Goal: Task Accomplishment & Management: Complete application form

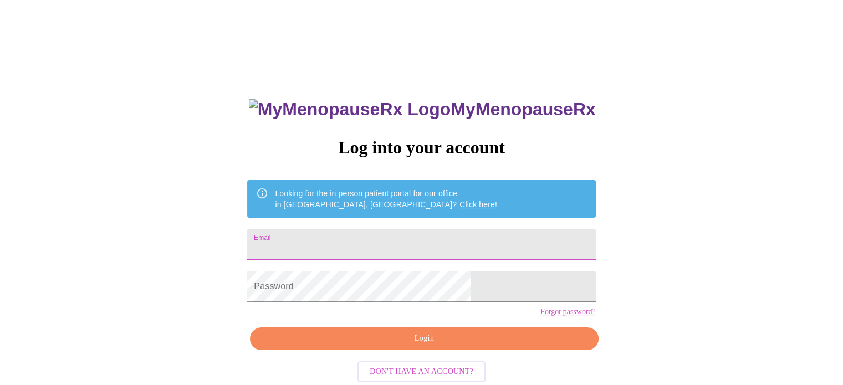
click at [414, 237] on input "Email" at bounding box center [421, 244] width 348 height 31
type input "crettler5@yahoo.com"
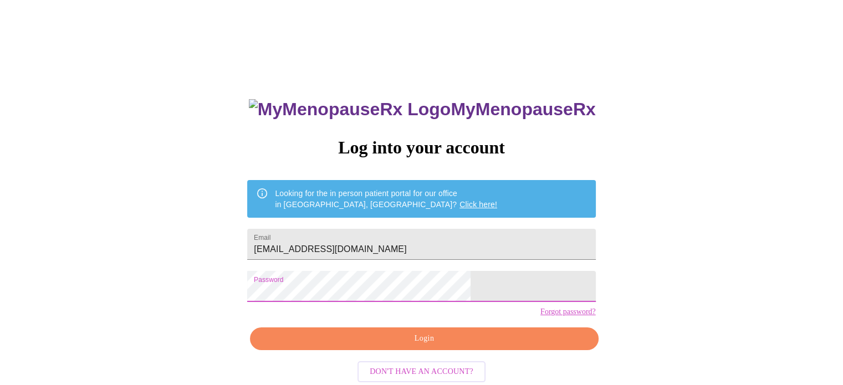
click at [414, 346] on span "Login" at bounding box center [424, 339] width 322 height 14
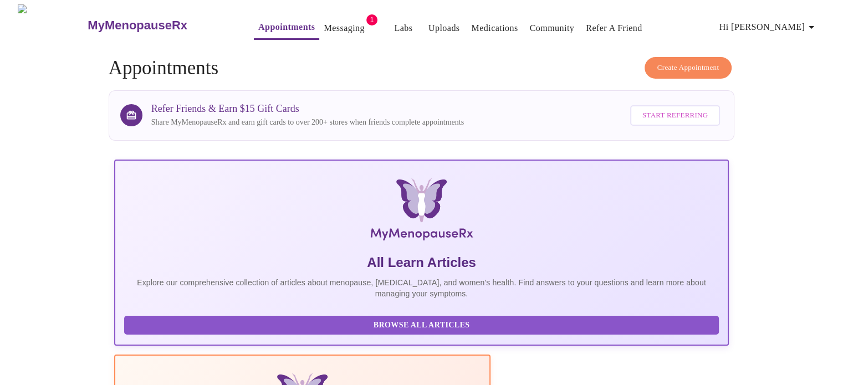
click at [328, 23] on link "Messaging" at bounding box center [344, 29] width 40 height 16
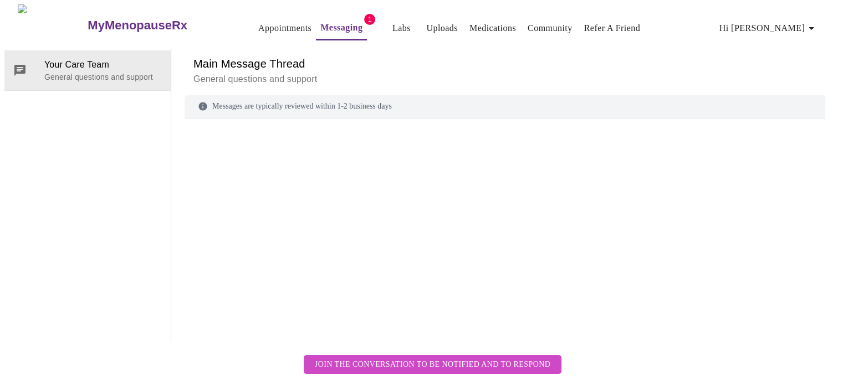
scroll to position [42, 0]
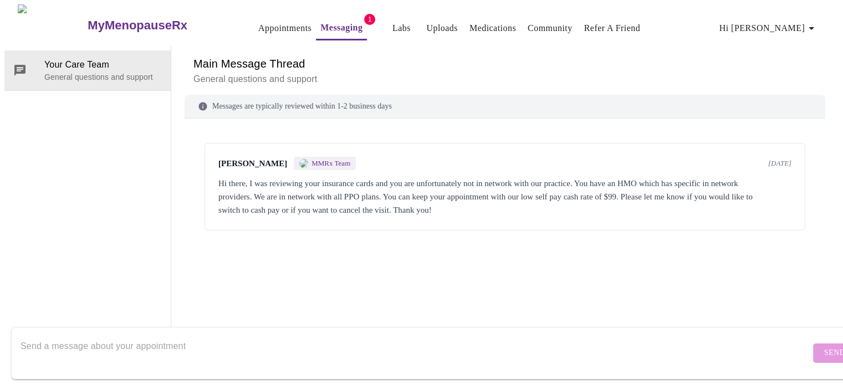
click at [316, 159] on span "MMRx Team" at bounding box center [330, 163] width 39 height 9
click at [315, 159] on span "MMRx Team" at bounding box center [330, 163] width 39 height 9
drag, startPoint x: 298, startPoint y: 240, endPoint x: 283, endPoint y: 227, distance: 20.0
click at [295, 237] on div "Kirsten Johnson MMRx Team 4 days ago Hi there, I was reviewing your insurance c…" at bounding box center [505, 214] width 641 height 165
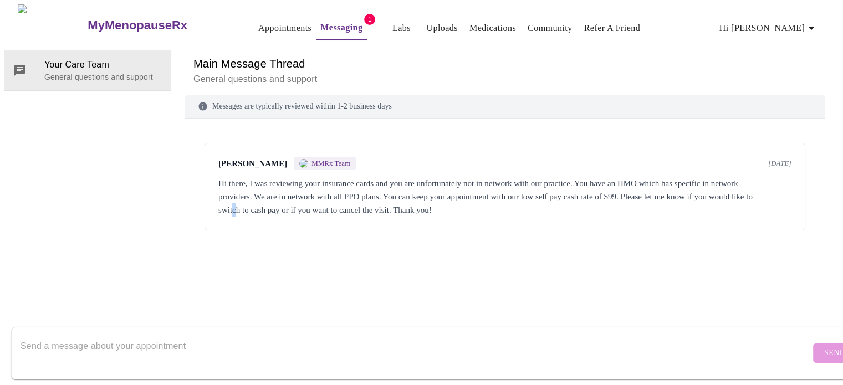
scroll to position [0, 0]
click at [258, 26] on link "Appointments" at bounding box center [284, 29] width 53 height 16
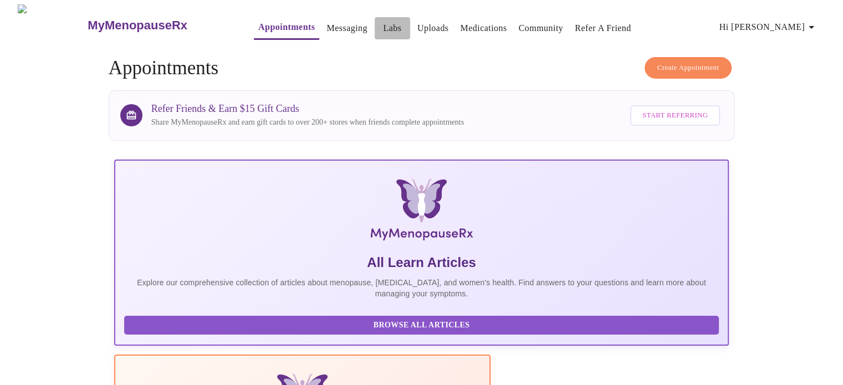
click at [379, 24] on span "Labs" at bounding box center [392, 29] width 27 height 16
click at [383, 21] on link "Labs" at bounding box center [392, 29] width 18 height 16
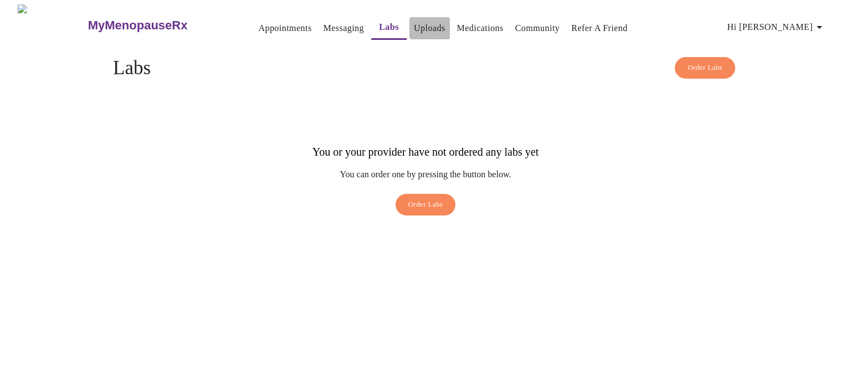
click at [414, 23] on link "Uploads" at bounding box center [430, 29] width 32 height 16
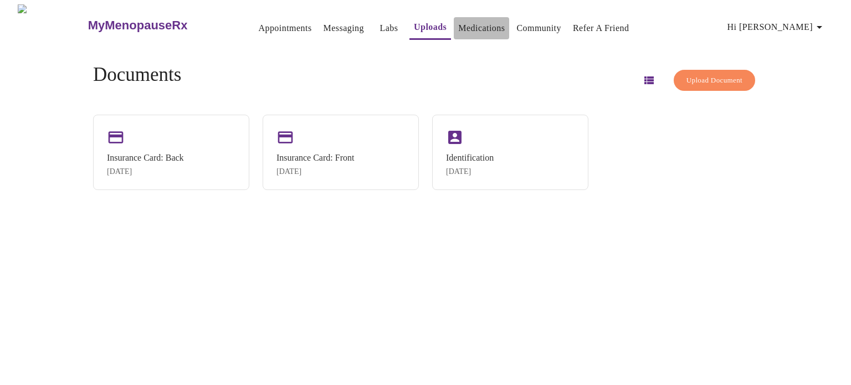
click at [465, 27] on link "Medications" at bounding box center [481, 29] width 47 height 16
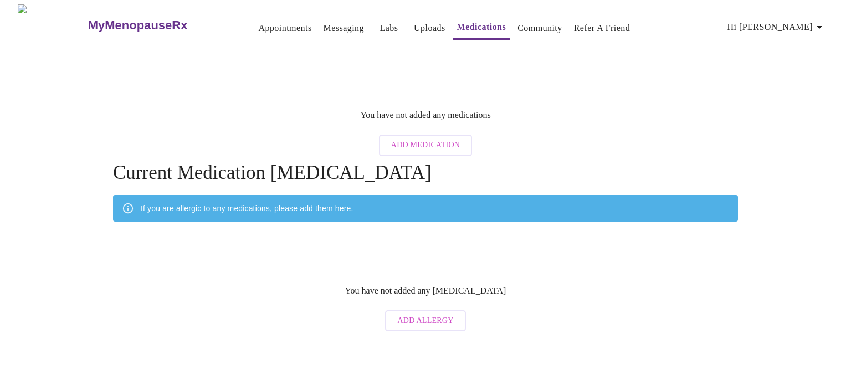
click at [520, 27] on link "Community" at bounding box center [540, 29] width 45 height 16
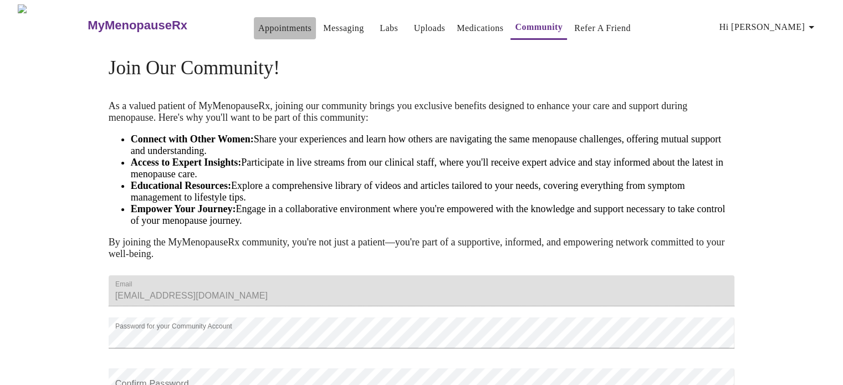
click at [259, 28] on link "Appointments" at bounding box center [284, 29] width 53 height 16
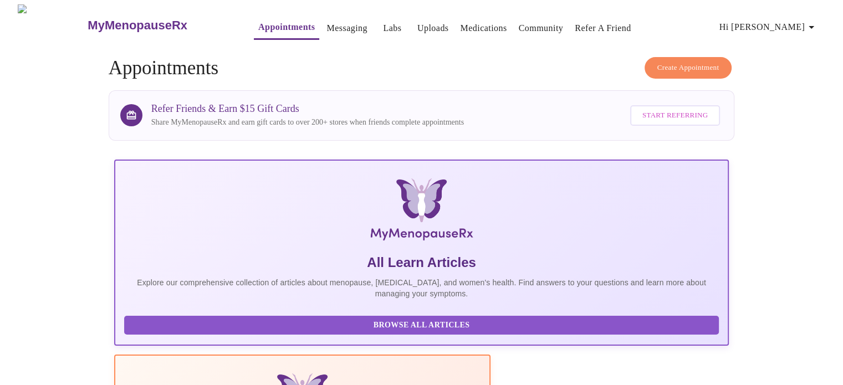
scroll to position [219, 0]
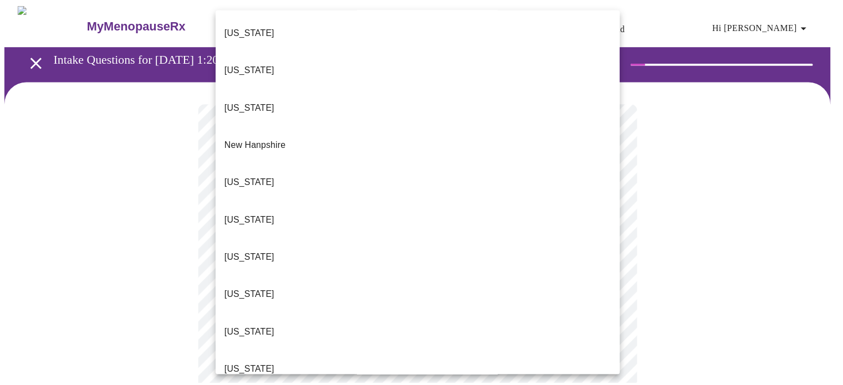
scroll to position [1082, 0]
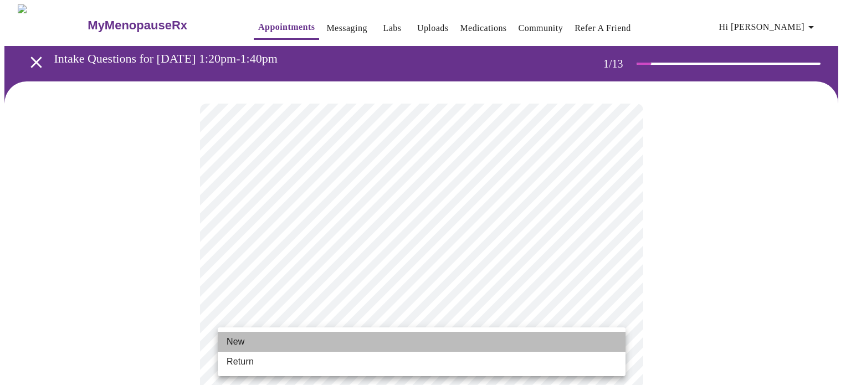
click at [277, 336] on li "New" at bounding box center [422, 342] width 408 height 20
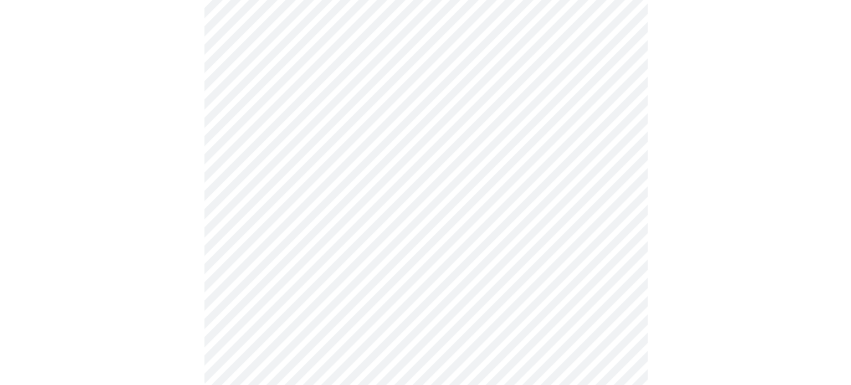
scroll to position [610, 0]
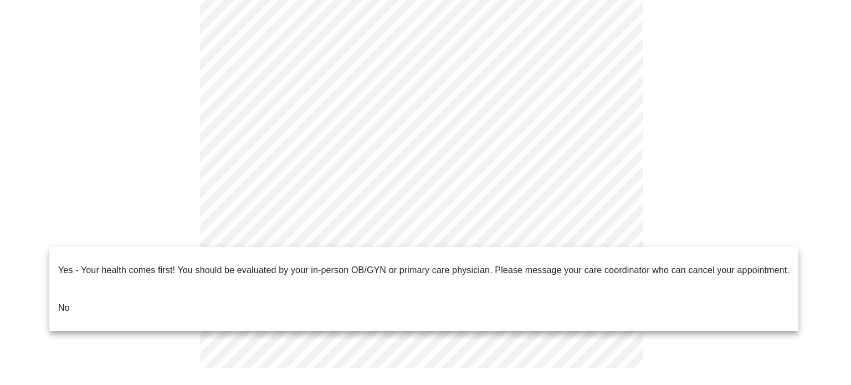
click at [87, 296] on li "No" at bounding box center [423, 308] width 749 height 38
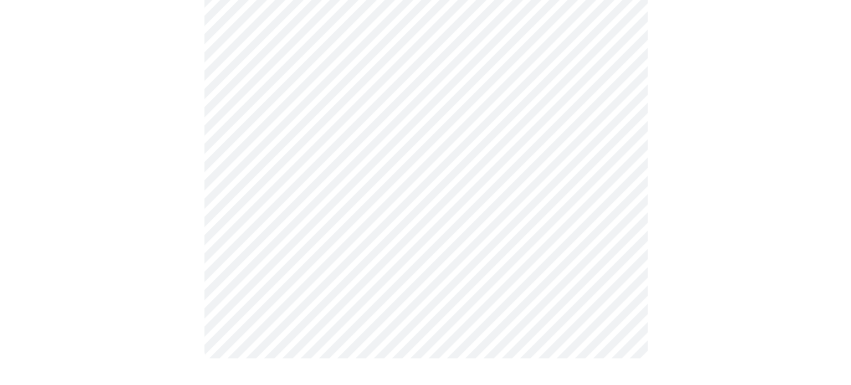
scroll to position [0, 0]
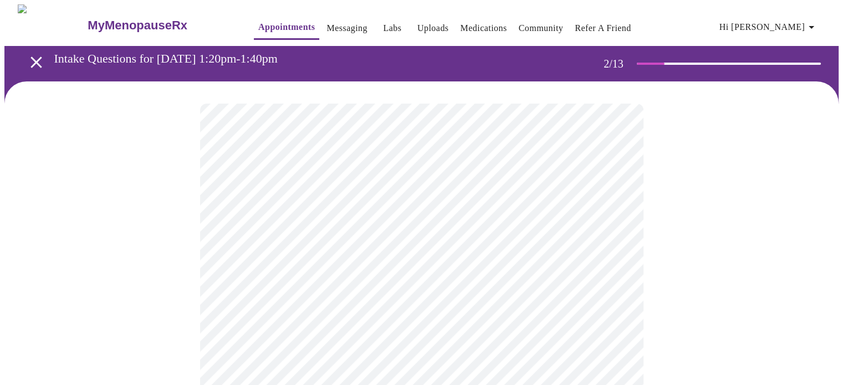
click at [598, 227] on body "MyMenopauseRx Appointments Messaging Labs Uploads Medications Community Refer a…" at bounding box center [421, 336] width 834 height 665
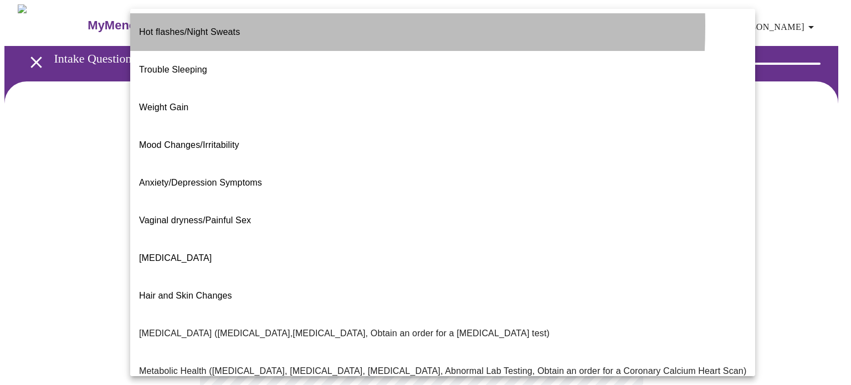
click at [203, 27] on span "Hot flashes/Night Sweats" at bounding box center [189, 31] width 101 height 9
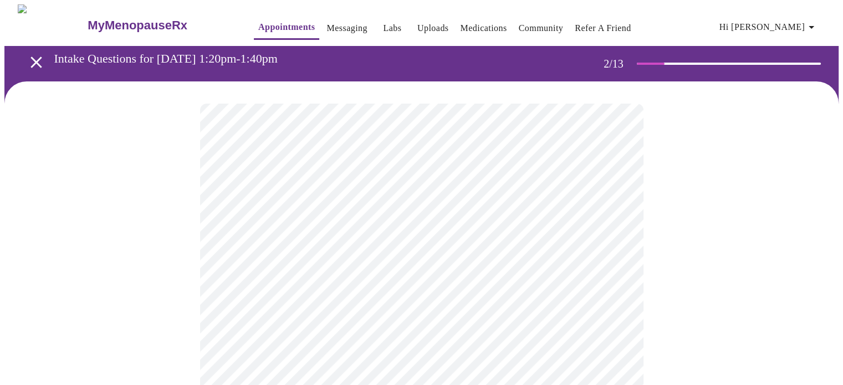
click at [413, 232] on body "MyMenopauseRx Appointments Messaging Labs Uploads Medications Community Refer a…" at bounding box center [421, 333] width 834 height 659
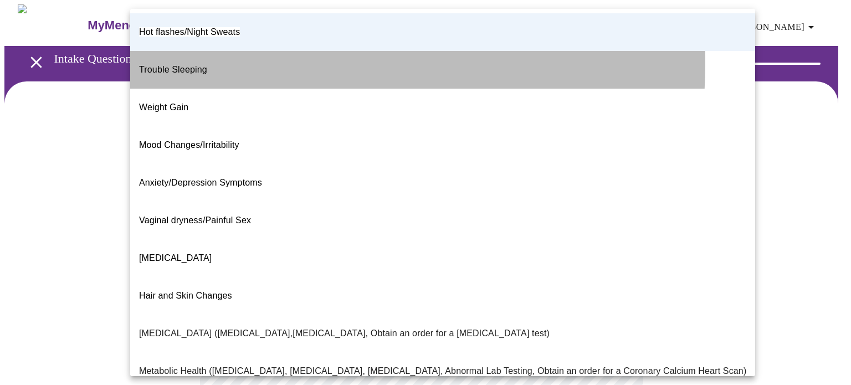
click at [191, 65] on span "Trouble Sleeping" at bounding box center [173, 69] width 68 height 9
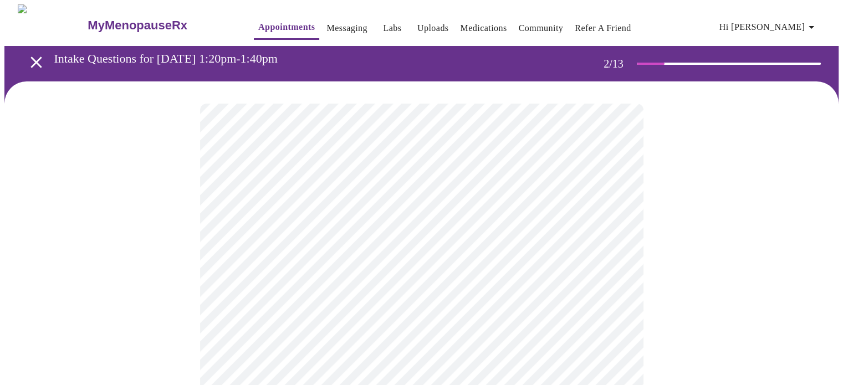
click at [388, 235] on body "MyMenopauseRx Appointments Messaging Labs Uploads Medications Community Refer a…" at bounding box center [421, 333] width 834 height 659
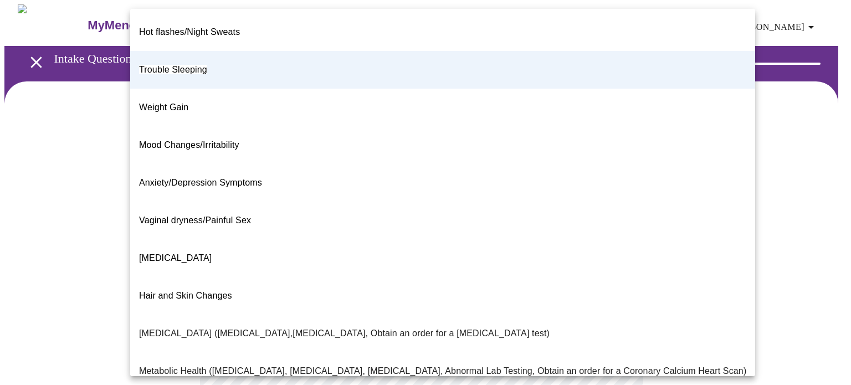
click at [256, 365] on p "Metabolic Health (Pre-diabetes, Elevated Cholesterol, Vitamin D, Abnormal Lab T…" at bounding box center [442, 371] width 607 height 13
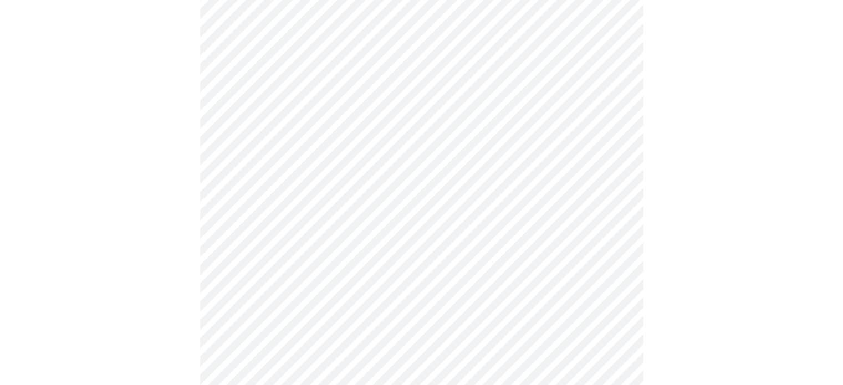
scroll to position [111, 0]
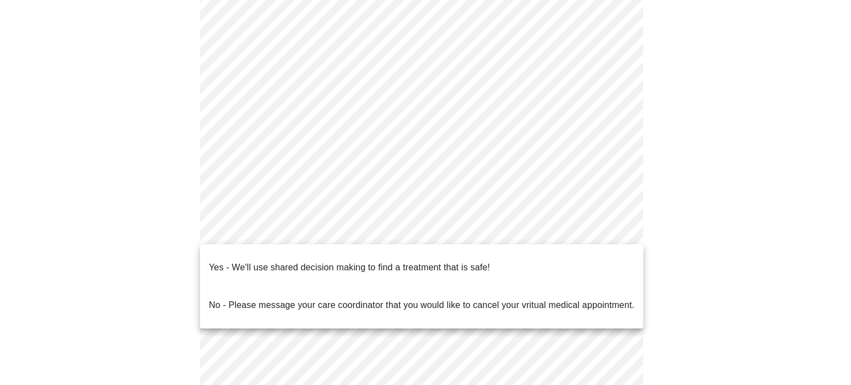
click at [345, 231] on body "MyMenopauseRx Appointments Messaging Labs Uploads Medications Community Refer a…" at bounding box center [425, 223] width 842 height 659
click at [332, 261] on p "Yes - We'll use shared decision making to find a treatment that is safe!" at bounding box center [349, 267] width 281 height 13
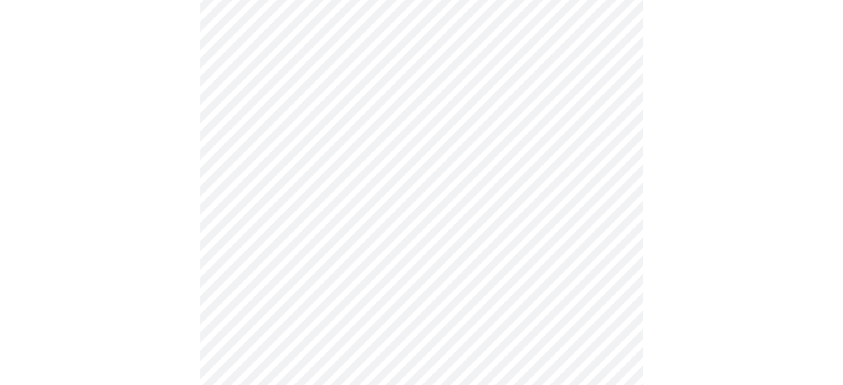
scroll to position [222, 0]
click at [726, 361] on div at bounding box center [421, 147] width 834 height 575
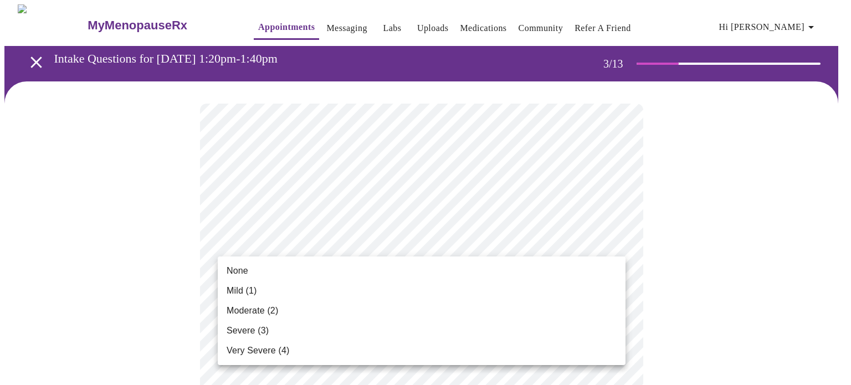
click at [278, 311] on span "Moderate (2)" at bounding box center [253, 310] width 52 height 13
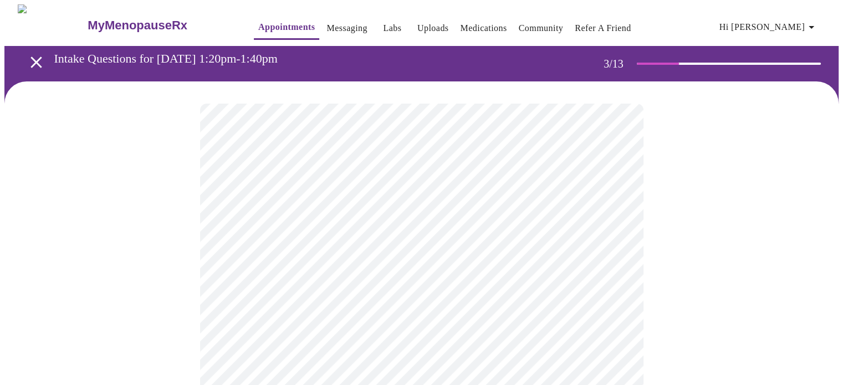
scroll to position [55, 0]
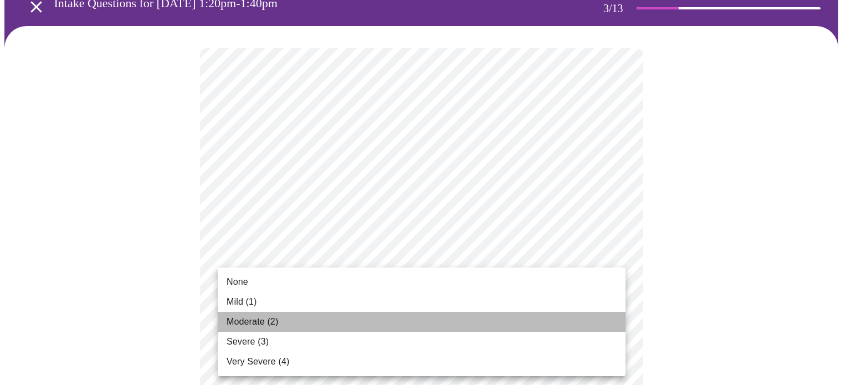
click at [269, 327] on span "Moderate (2)" at bounding box center [253, 321] width 52 height 13
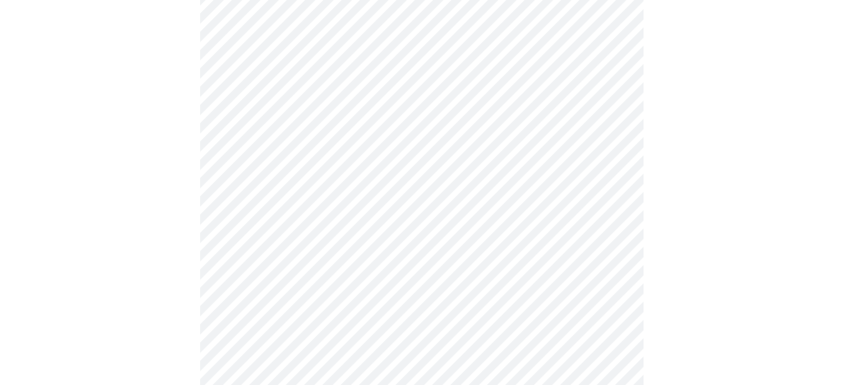
scroll to position [166, 0]
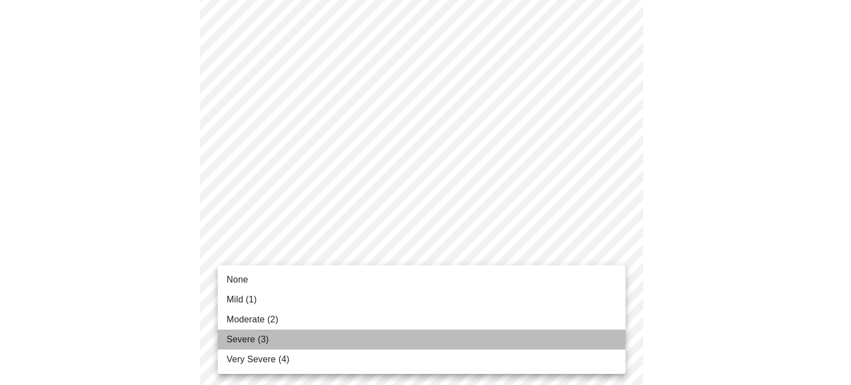
click at [279, 334] on li "Severe (3)" at bounding box center [422, 340] width 408 height 20
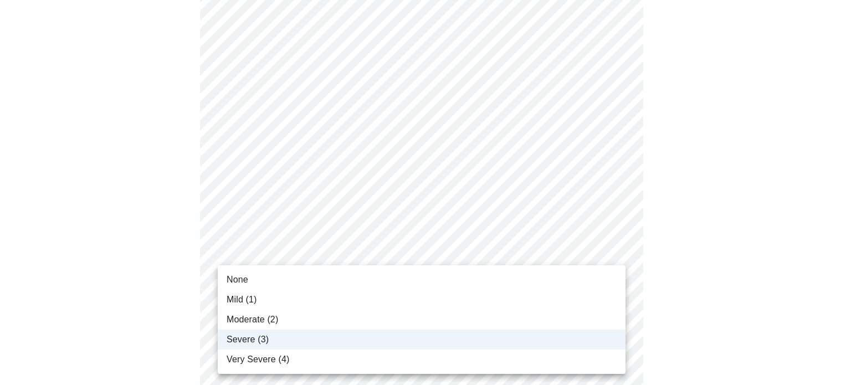
click at [274, 317] on span "Moderate (2)" at bounding box center [253, 319] width 52 height 13
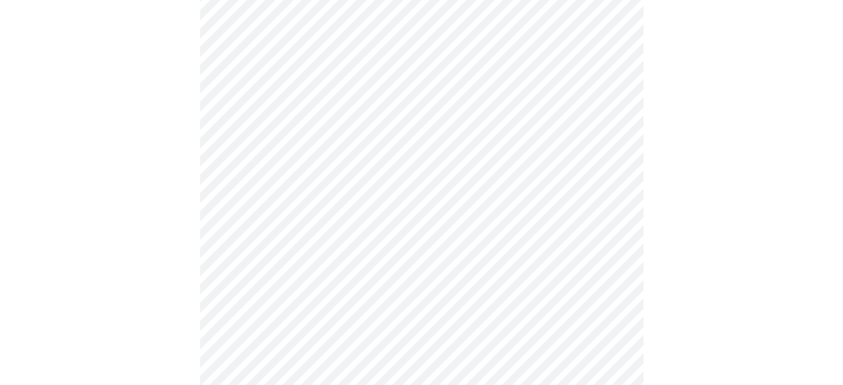
scroll to position [222, 0]
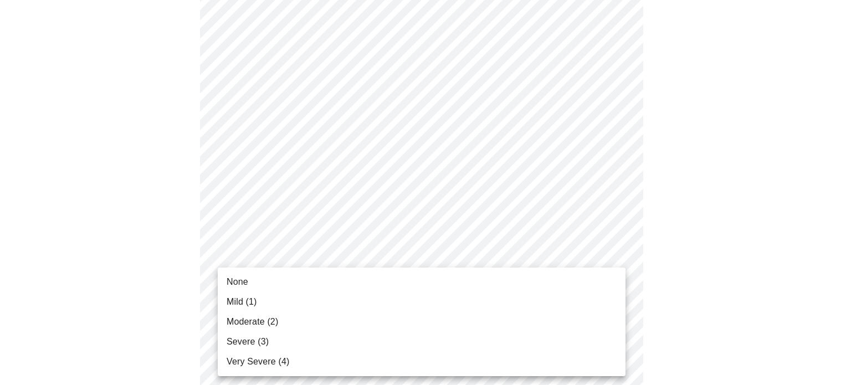
click at [271, 304] on li "Mild (1)" at bounding box center [422, 302] width 408 height 20
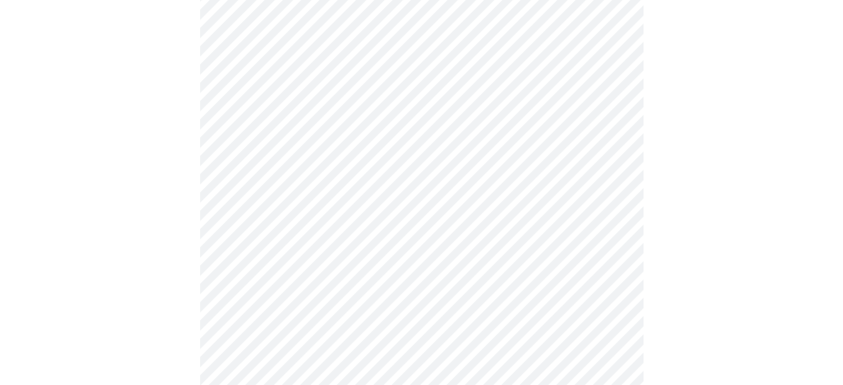
scroll to position [332, 0]
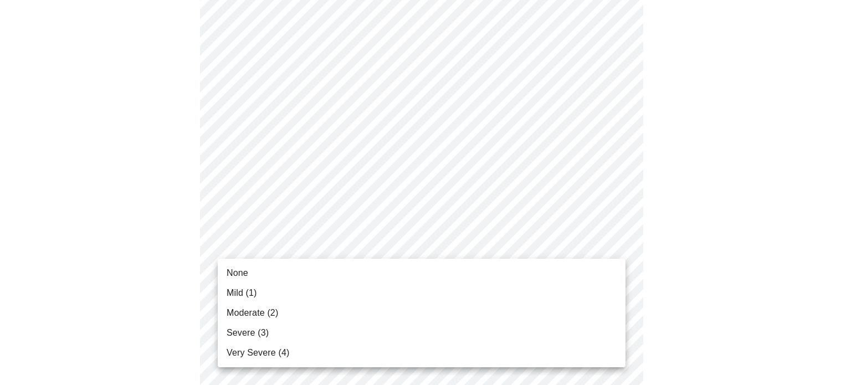
click at [344, 250] on body "MyMenopauseRx Appointments Messaging Labs Uploads Medications Community Refer a…" at bounding box center [425, 377] width 842 height 1411
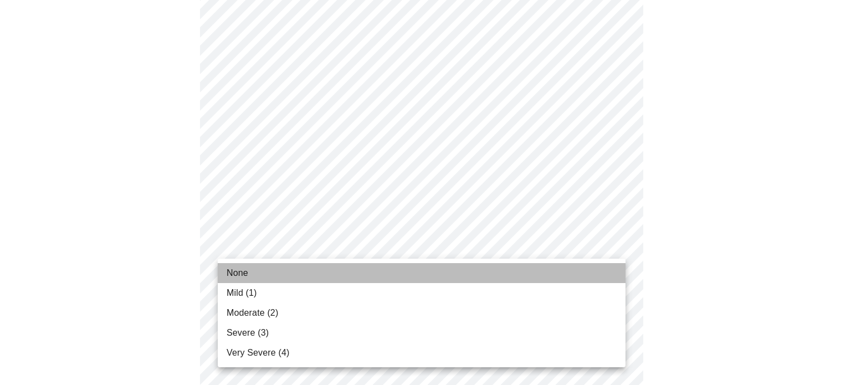
click at [264, 272] on li "None" at bounding box center [422, 273] width 408 height 20
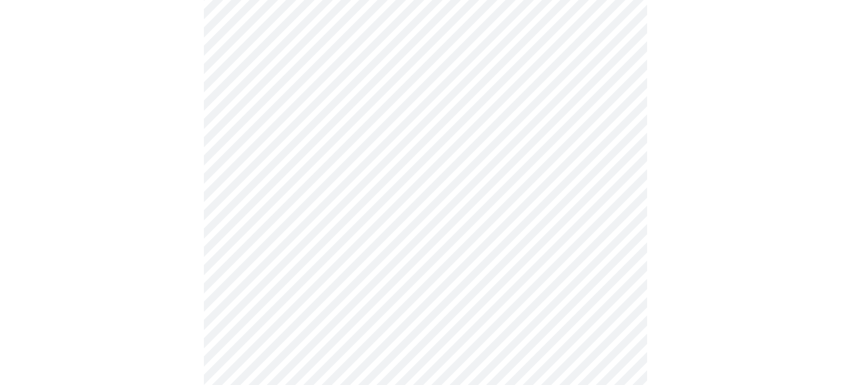
click at [324, 314] on body "MyMenopauseRx Appointments Messaging Labs Uploads Medications Community Refer a…" at bounding box center [425, 370] width 842 height 1396
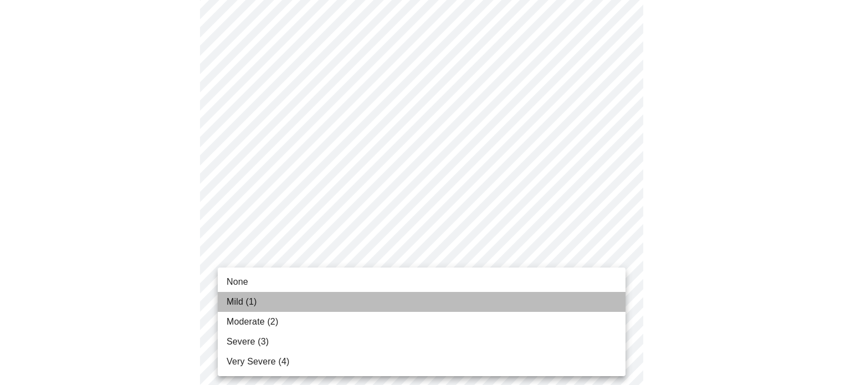
click at [270, 303] on li "Mild (1)" at bounding box center [422, 302] width 408 height 20
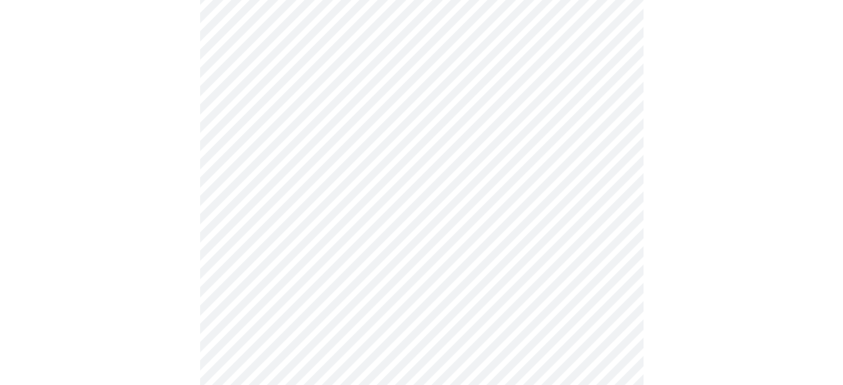
scroll to position [443, 0]
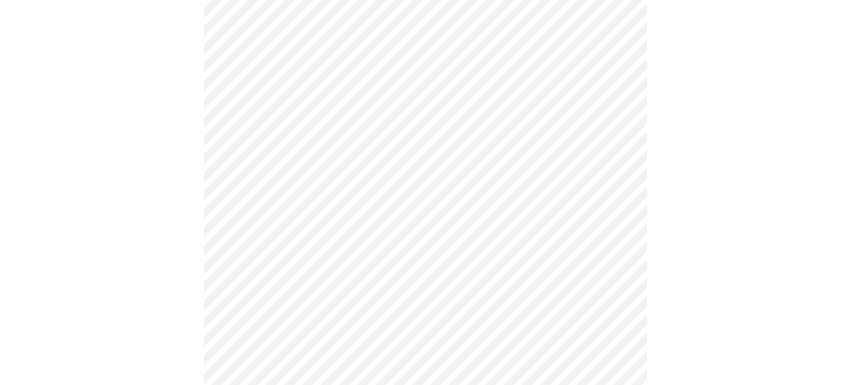
click at [324, 300] on body "MyMenopauseRx Appointments Messaging Labs Uploads Medications Community Refer a…" at bounding box center [425, 251] width 842 height 1380
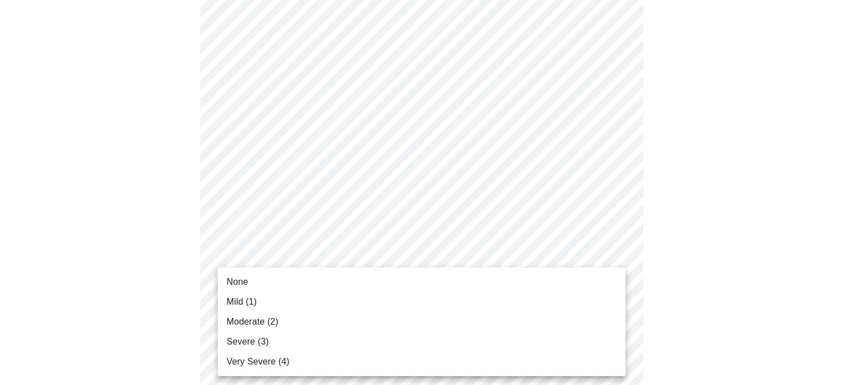
click at [290, 320] on li "Moderate (2)" at bounding box center [422, 322] width 408 height 20
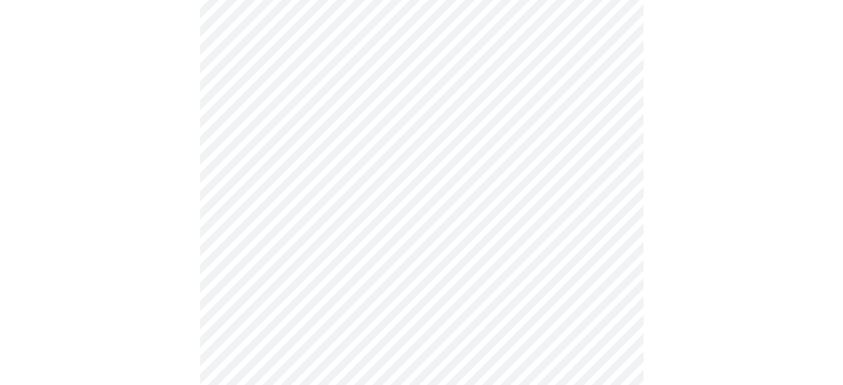
scroll to position [499, 0]
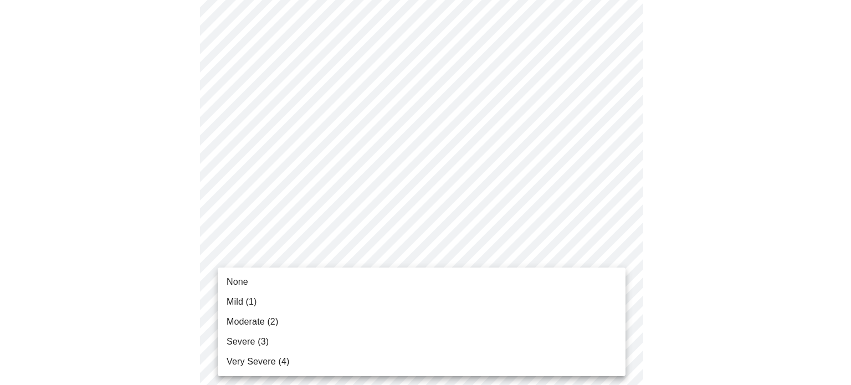
click at [331, 317] on body "MyMenopauseRx Appointments Messaging Labs Uploads Medications Community Refer a…" at bounding box center [425, 188] width 842 height 1365
click at [293, 325] on li "Moderate (2)" at bounding box center [422, 322] width 408 height 20
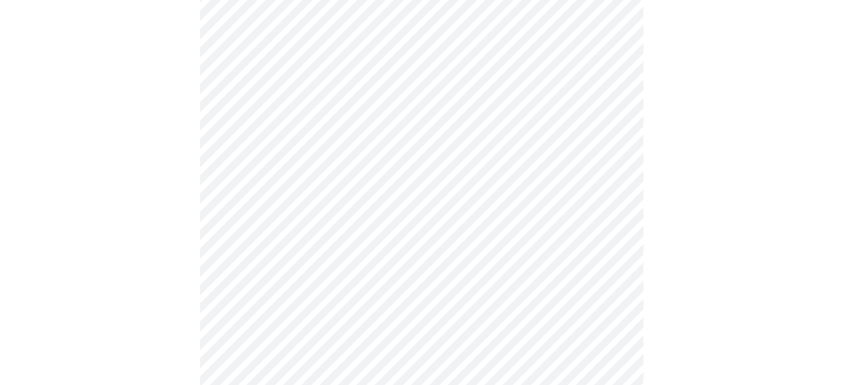
scroll to position [609, 0]
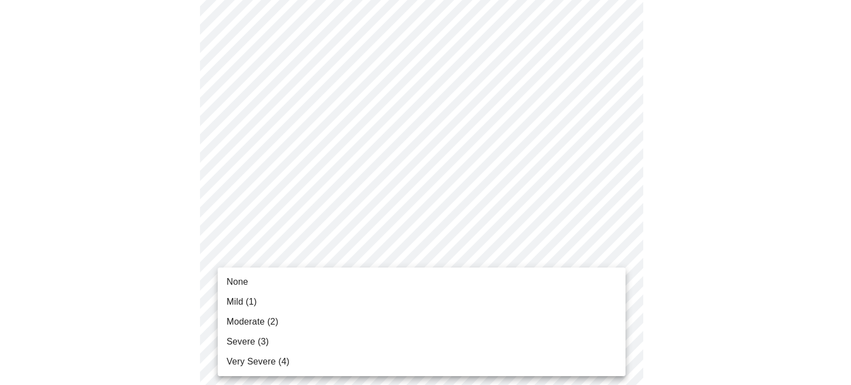
click at [332, 304] on body "MyMenopauseRx Appointments Messaging Labs Uploads Medications Community Refer a…" at bounding box center [425, 69] width 842 height 1349
click at [314, 325] on li "Moderate (2)" at bounding box center [422, 322] width 408 height 20
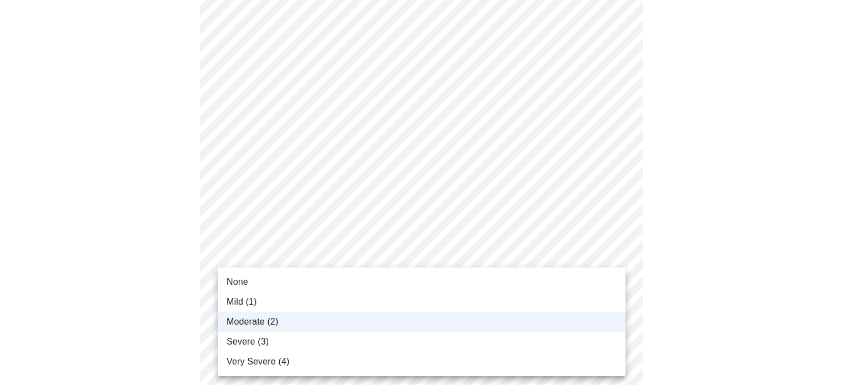
click at [311, 300] on body "MyMenopauseRx Appointments Messaging Labs Uploads Medications Community Refer a…" at bounding box center [425, 62] width 842 height 1334
click at [270, 341] on li "Severe (3)" at bounding box center [422, 342] width 408 height 20
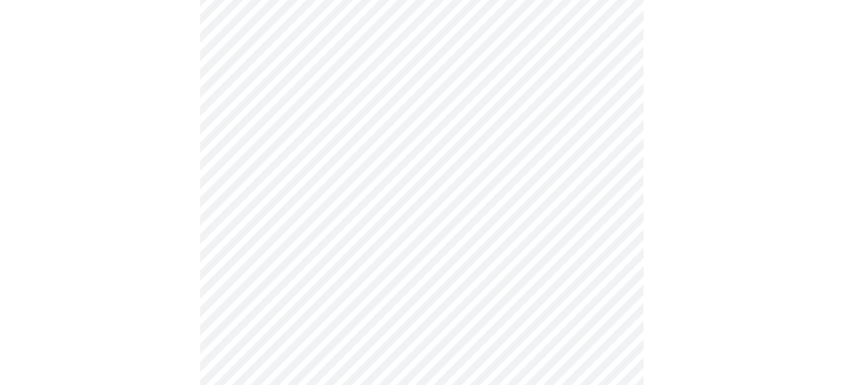
scroll to position [720, 0]
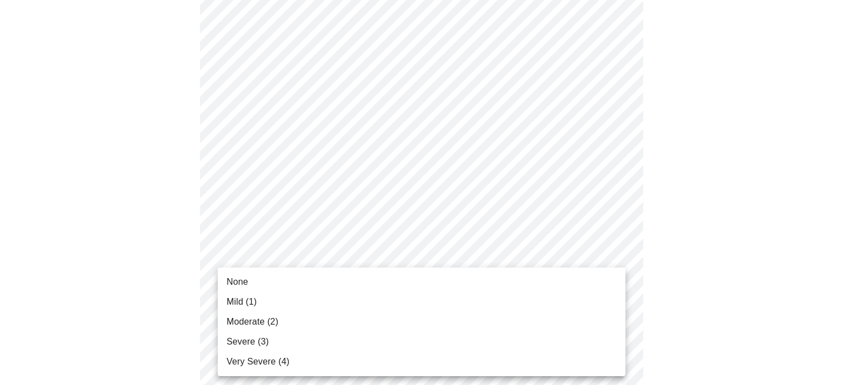
click at [273, 283] on li "None" at bounding box center [422, 282] width 408 height 20
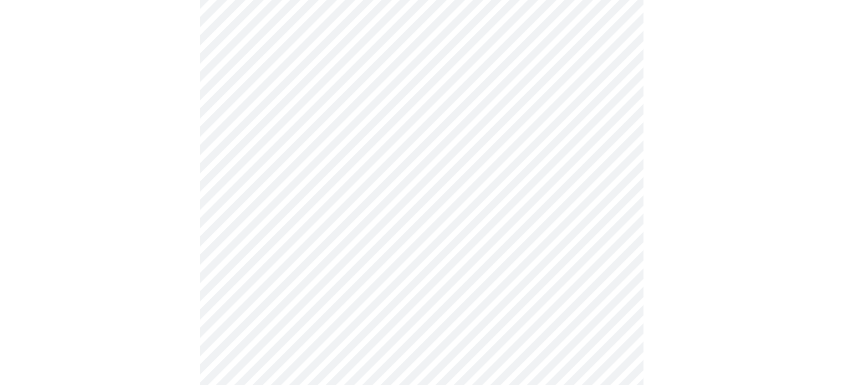
scroll to position [831, 0]
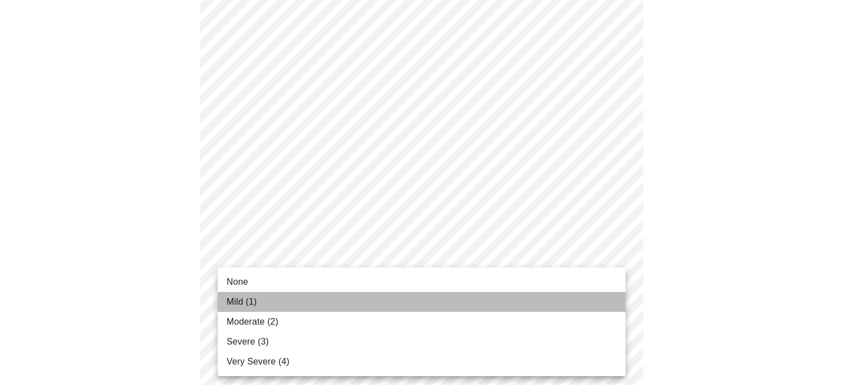
drag, startPoint x: 256, startPoint y: 300, endPoint x: 277, endPoint y: 272, distance: 35.2
click at [257, 293] on li "Mild (1)" at bounding box center [422, 302] width 408 height 20
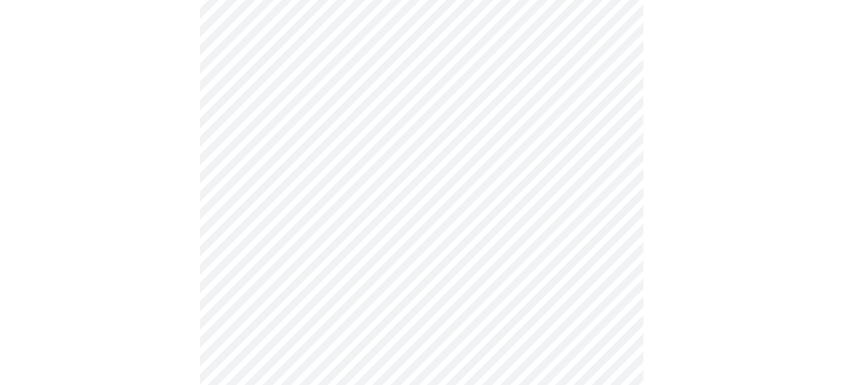
scroll to position [443, 0]
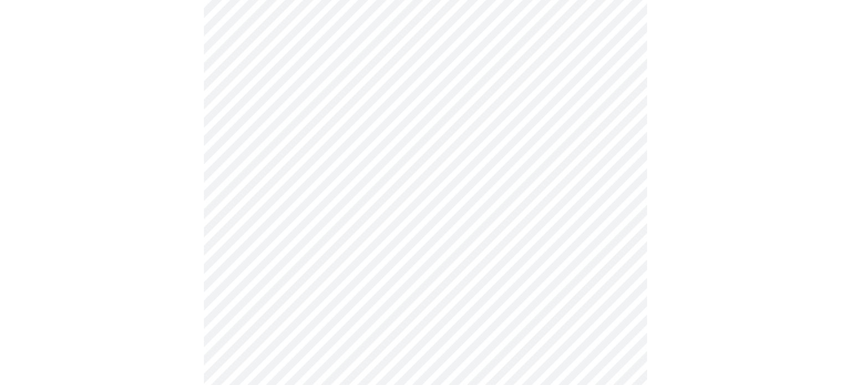
click at [344, 234] on body "MyMenopauseRx Appointments Messaging Labs Uploads Medications Community Refer a…" at bounding box center [425, 107] width 842 height 1093
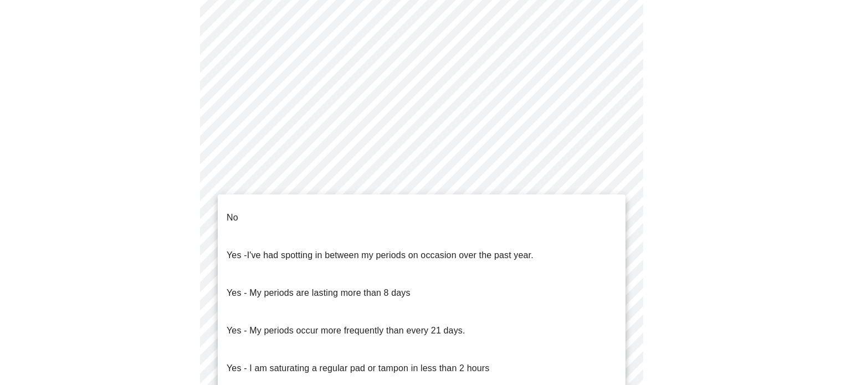
click at [247, 207] on li "No" at bounding box center [422, 218] width 408 height 38
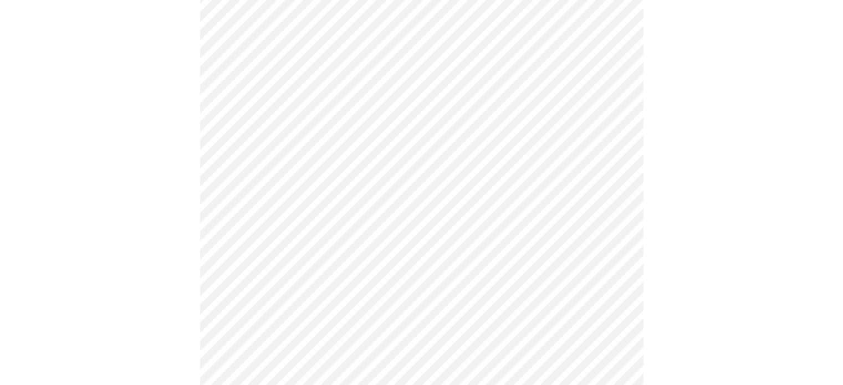
scroll to position [554, 0]
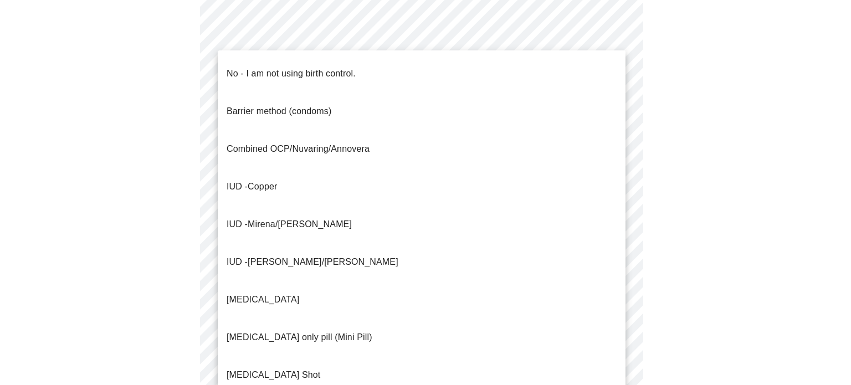
click at [236, 73] on span "No - I am not using birth control." at bounding box center [291, 73] width 129 height 31
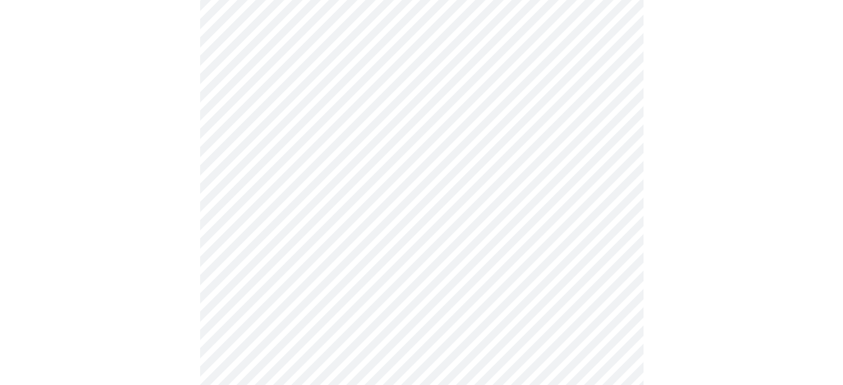
scroll to position [665, 0]
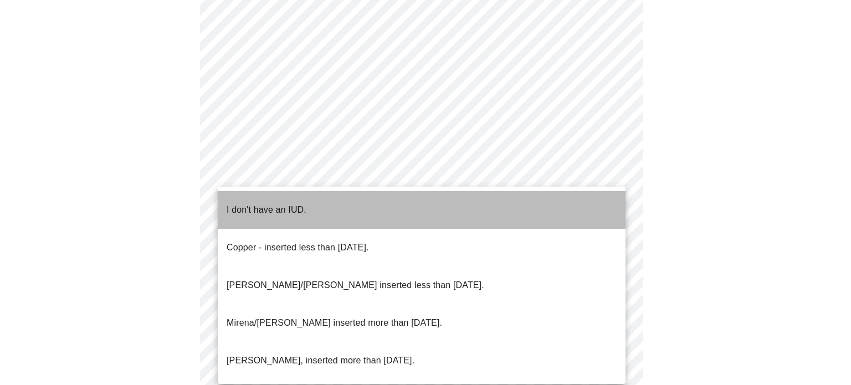
click at [321, 195] on li "I don't have an IUD." at bounding box center [422, 210] width 408 height 38
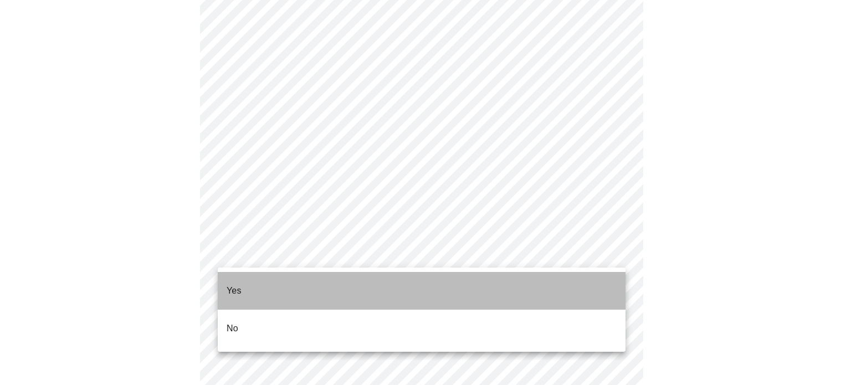
click at [290, 285] on li "Yes" at bounding box center [422, 291] width 408 height 38
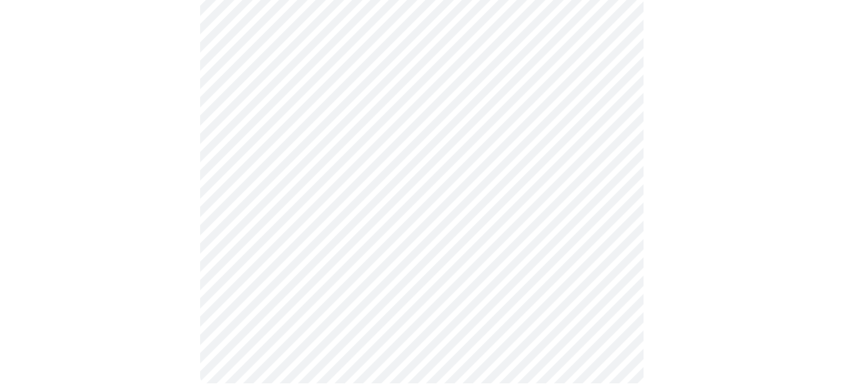
scroll to position [0, 0]
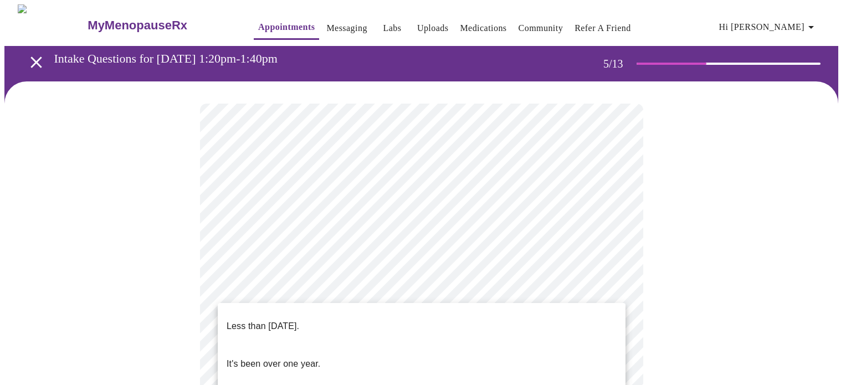
click at [286, 320] on p "Less than one year ago." at bounding box center [263, 326] width 73 height 13
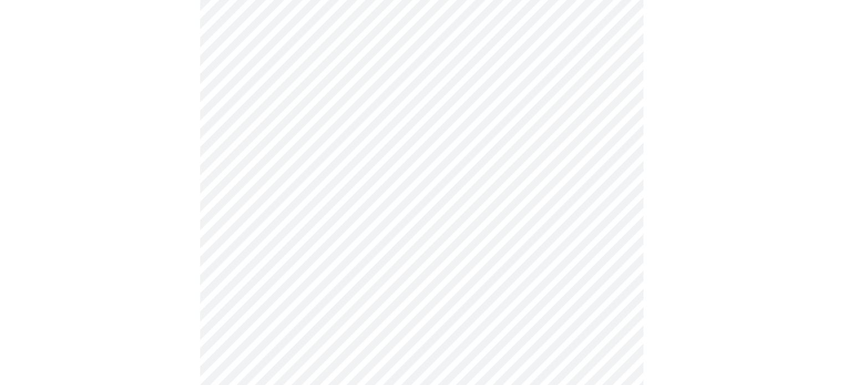
scroll to position [212, 0]
click at [355, 177] on body "MyMenopauseRx Appointments Messaging Labs Uploads Medications Community Refer a…" at bounding box center [421, 202] width 834 height 818
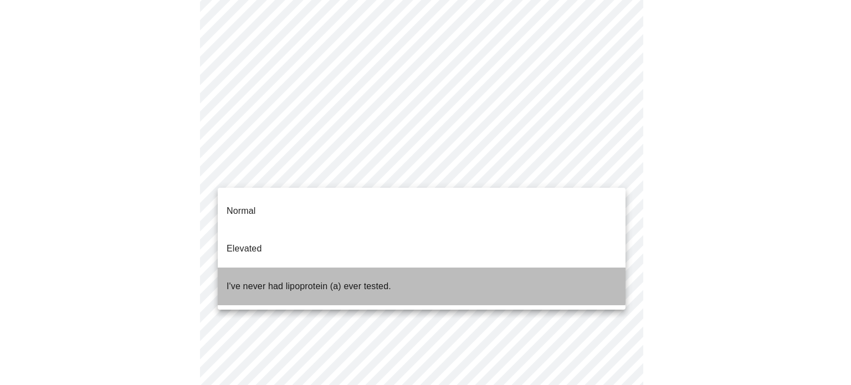
click at [351, 280] on p "I've never had lipoprotein (a) ever tested." at bounding box center [309, 286] width 165 height 13
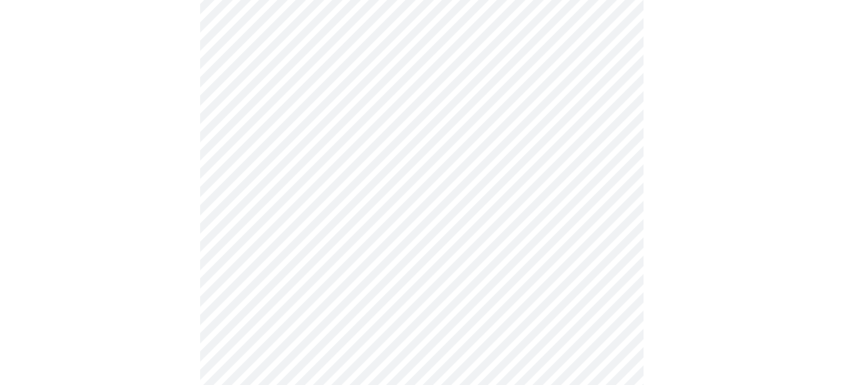
scroll to position [150, 0]
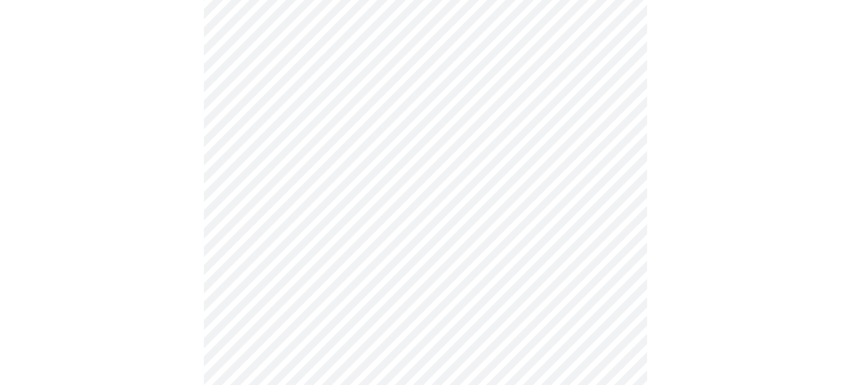
click at [328, 144] on body "MyMenopauseRx Appointments Messaging Labs Uploads Medications Community Refer a…" at bounding box center [425, 261] width 842 height 812
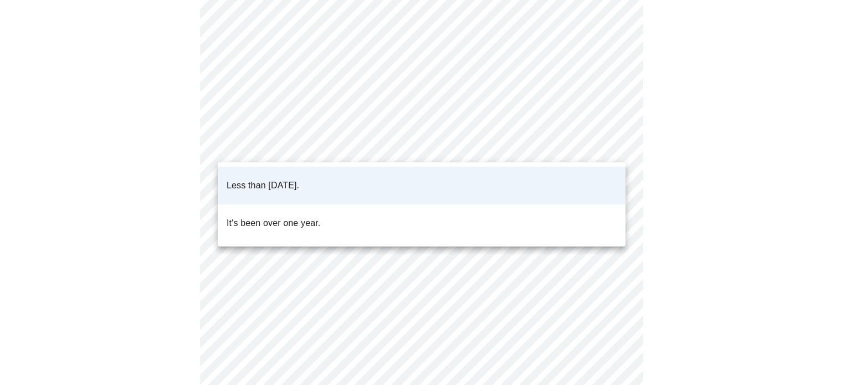
click at [298, 217] on p "It's been over one year." at bounding box center [274, 223] width 94 height 13
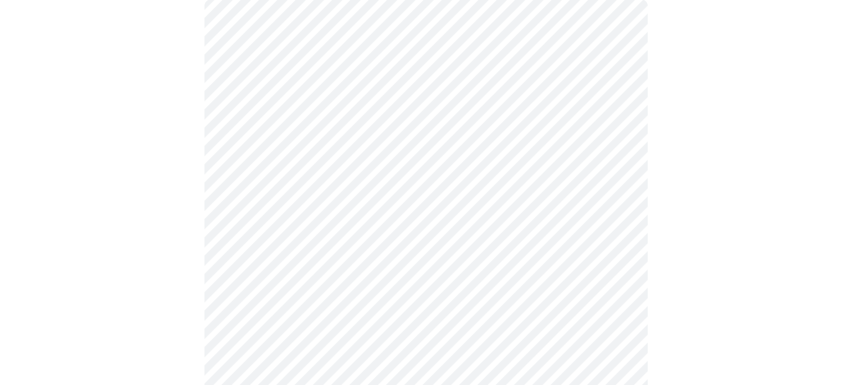
scroll to position [111, 0]
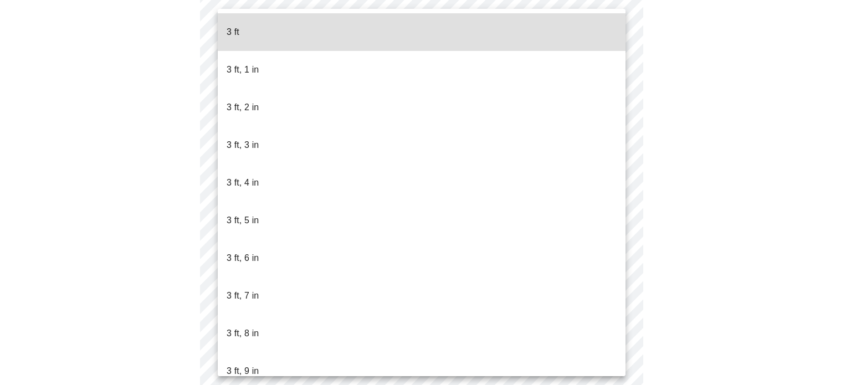
click at [343, 206] on body "MyMenopauseRx Appointments Messaging Labs Uploads Medications Community Refer a…" at bounding box center [425, 189] width 842 height 591
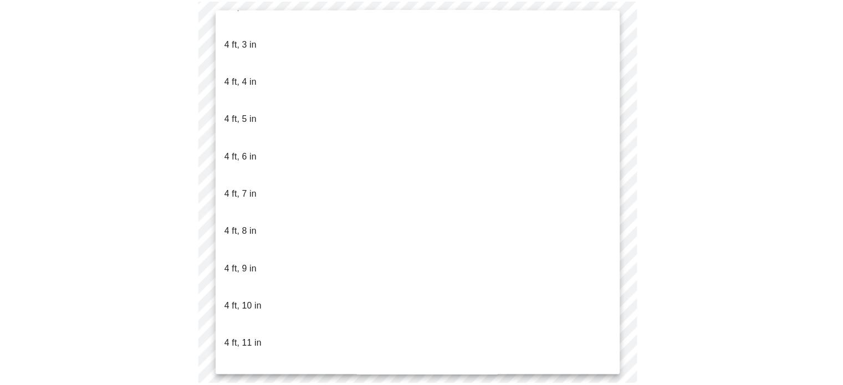
scroll to position [831, 0]
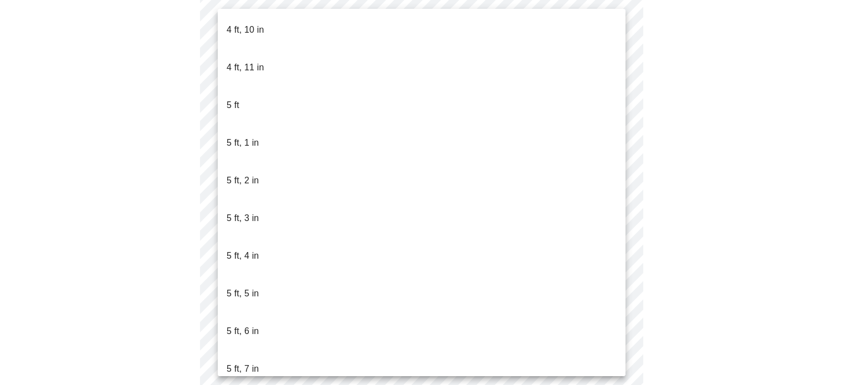
click at [248, 362] on p "5 ft, 7 in" at bounding box center [243, 368] width 32 height 13
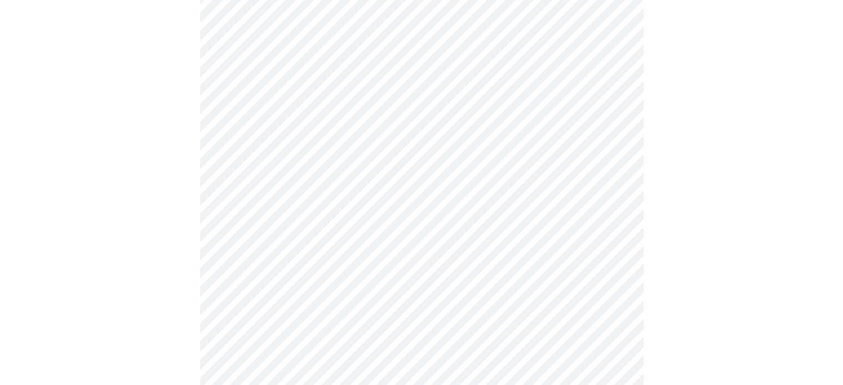
scroll to position [2826, 0]
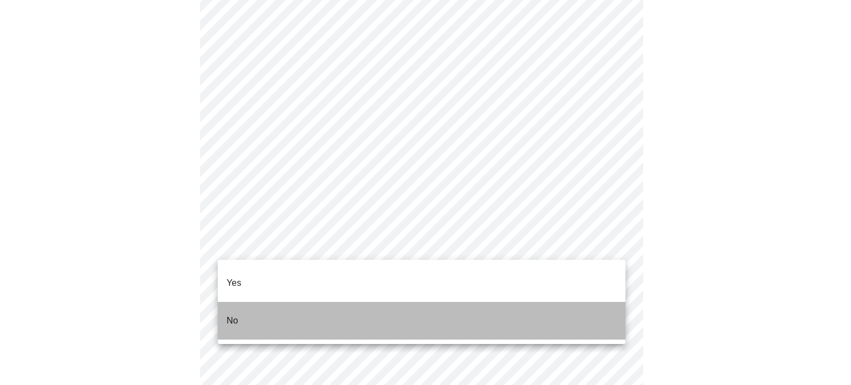
click at [241, 302] on li "No" at bounding box center [422, 321] width 408 height 38
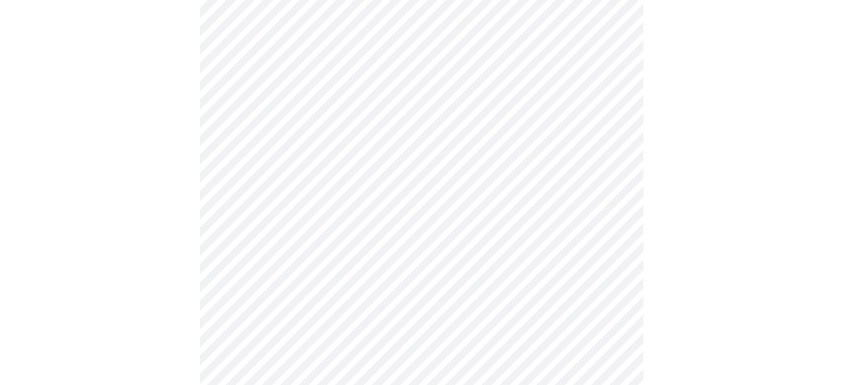
scroll to position [609, 0]
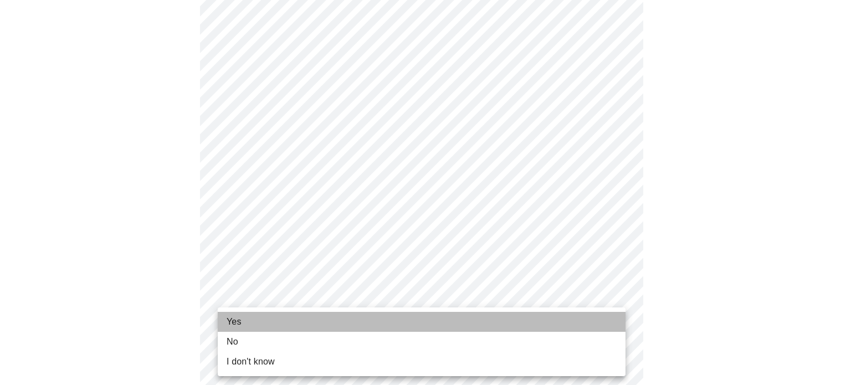
click at [255, 321] on li "Yes" at bounding box center [422, 322] width 408 height 20
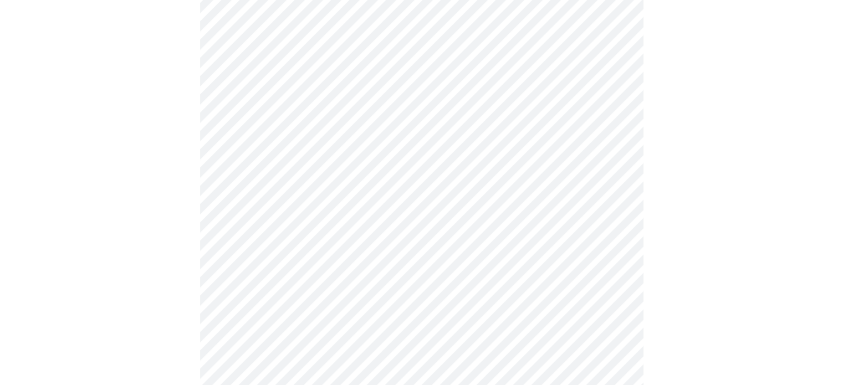
scroll to position [0, 0]
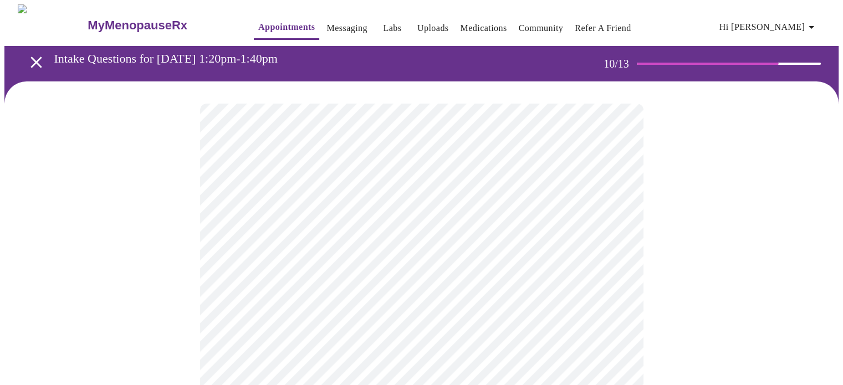
drag, startPoint x: 705, startPoint y: 181, endPoint x: 693, endPoint y: 186, distance: 13.2
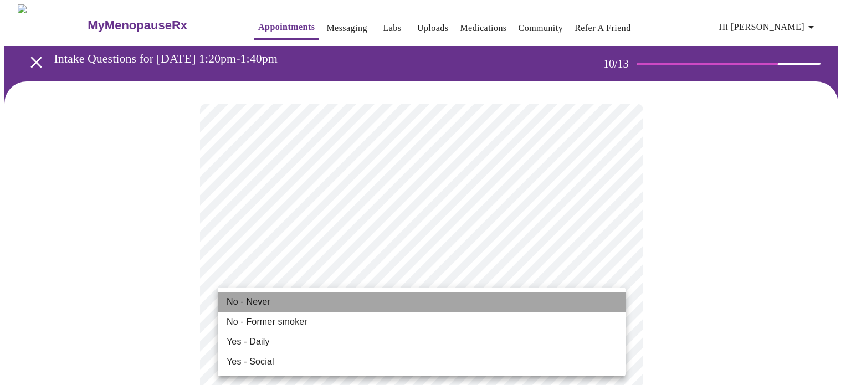
click at [252, 303] on span "No - Never" at bounding box center [249, 301] width 44 height 13
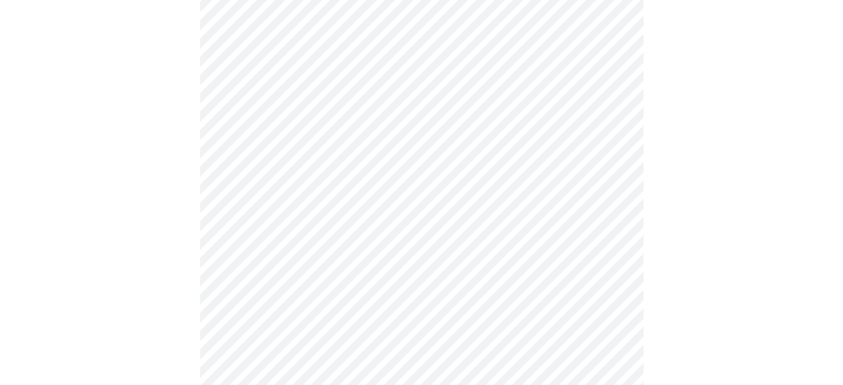
scroll to position [831, 0]
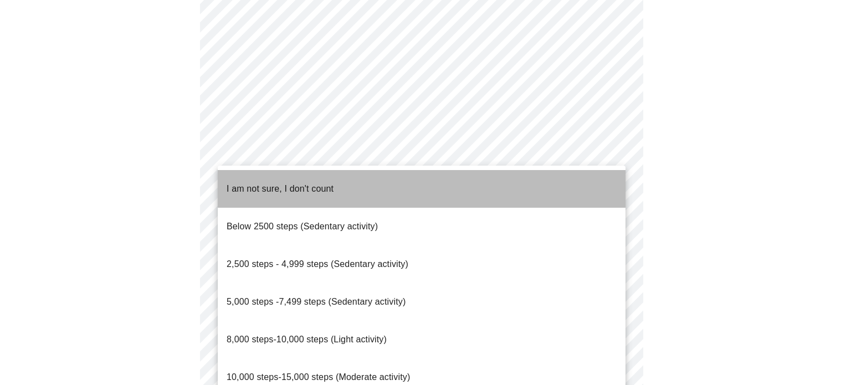
click at [275, 184] on span "I am not sure, I don't count" at bounding box center [280, 188] width 107 height 9
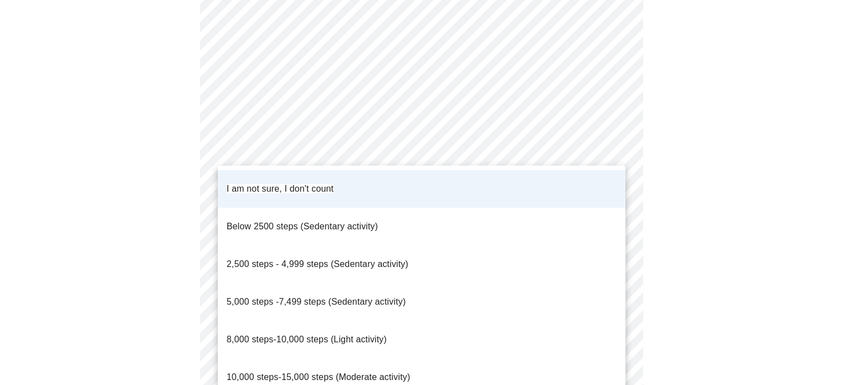
click at [288, 259] on span "2,500 steps - 4,999 steps (Sedentary activity)" at bounding box center [318, 263] width 182 height 9
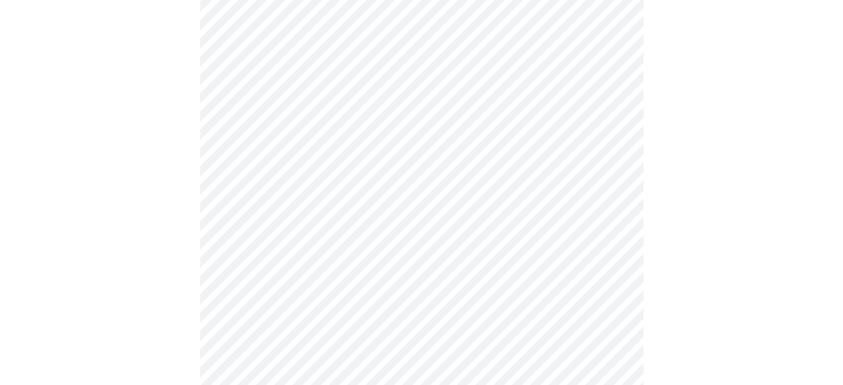
scroll to position [942, 0]
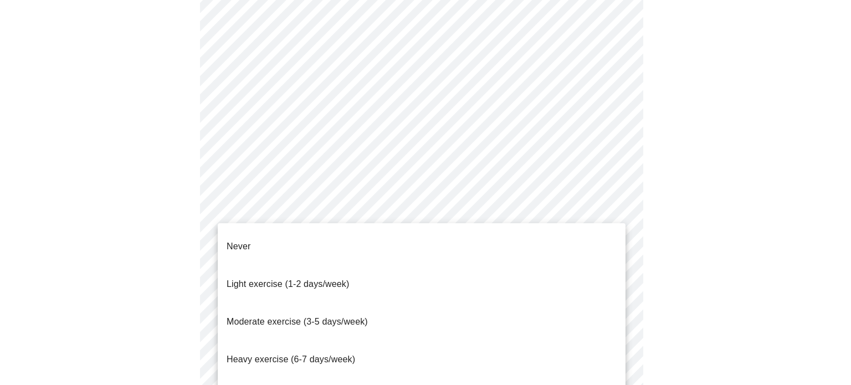
click at [317, 279] on span "Light exercise (1-2 days/week)" at bounding box center [288, 283] width 123 height 9
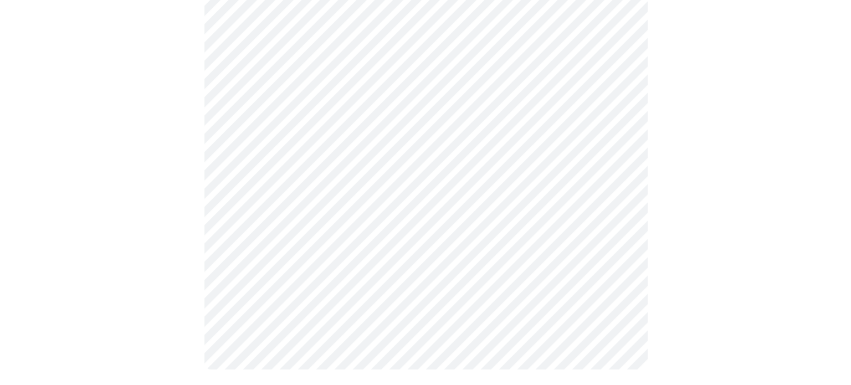
scroll to position [1051, 0]
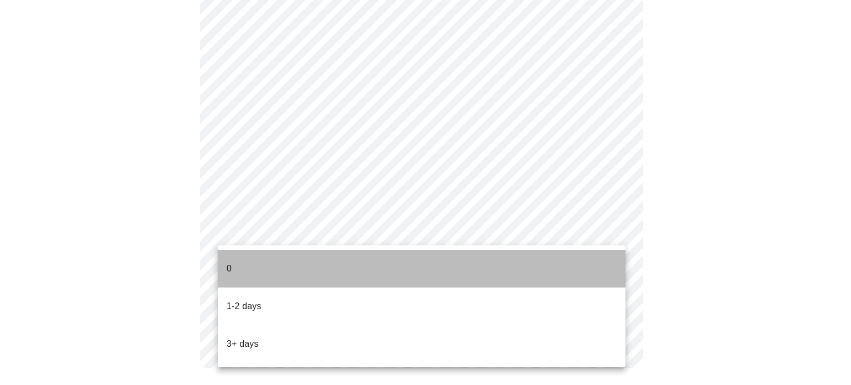
click at [295, 259] on li "0" at bounding box center [422, 269] width 408 height 38
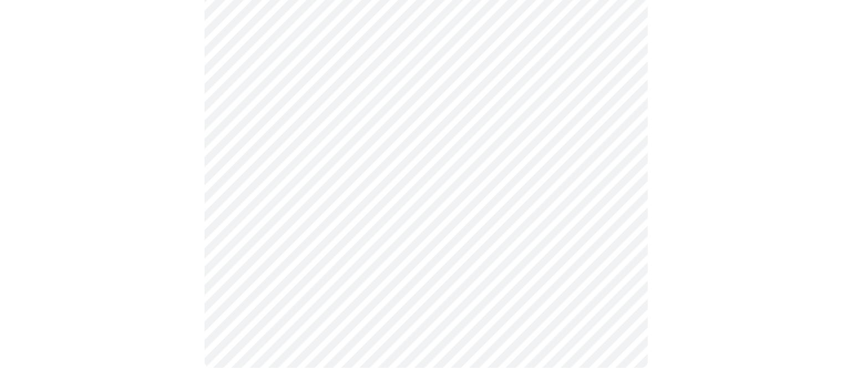
scroll to position [0, 0]
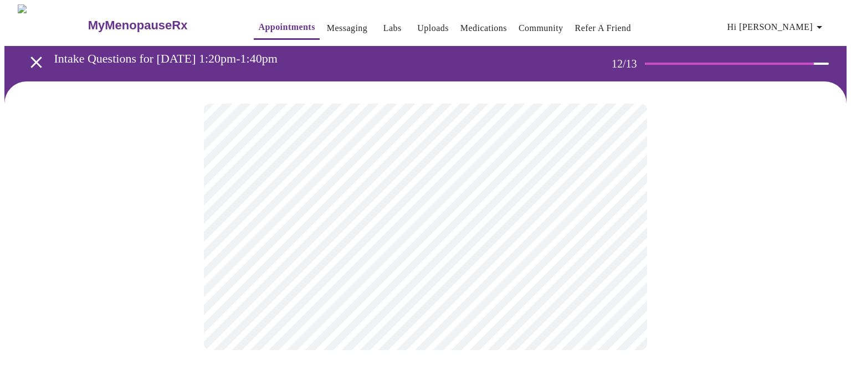
click at [358, 228] on body "MyMenopauseRx Appointments Messaging Labs Uploads Medications Community Refer a…" at bounding box center [425, 188] width 842 height 368
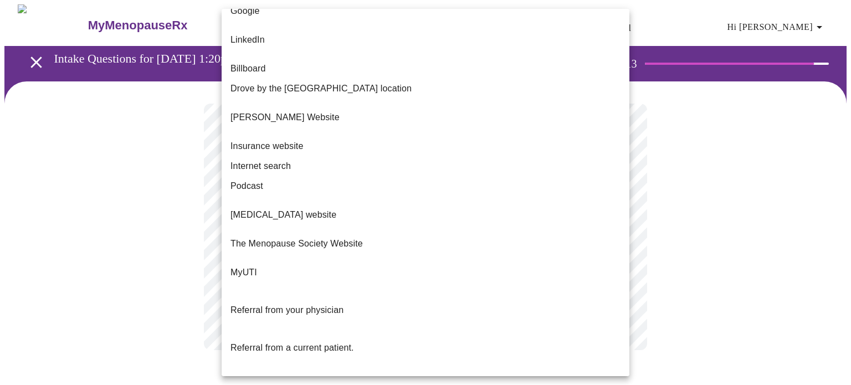
scroll to position [100, 0]
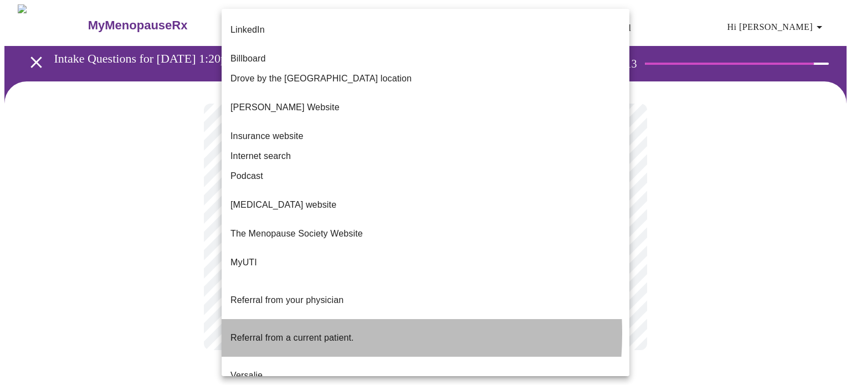
drag, startPoint x: 290, startPoint y: 280, endPoint x: 335, endPoint y: 275, distance: 45.7
click at [290, 333] on span "Referral from a current patient." at bounding box center [293, 337] width 124 height 9
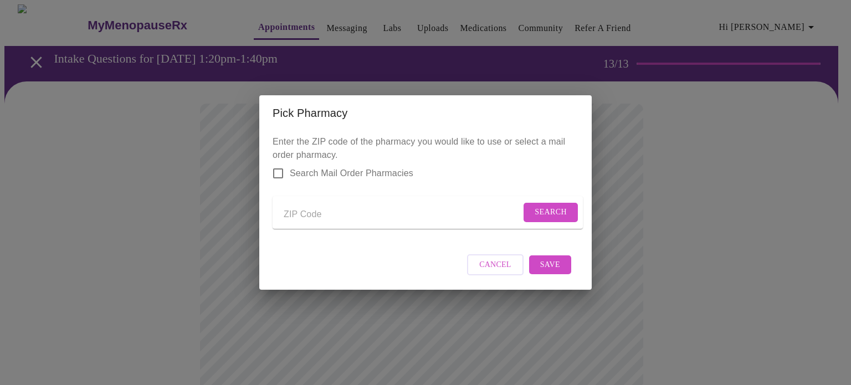
drag, startPoint x: 300, startPoint y: 210, endPoint x: 330, endPoint y: 213, distance: 30.0
click at [300, 210] on input "Send a message to your care team" at bounding box center [402, 215] width 237 height 18
click at [544, 211] on span "Search" at bounding box center [551, 213] width 32 height 14
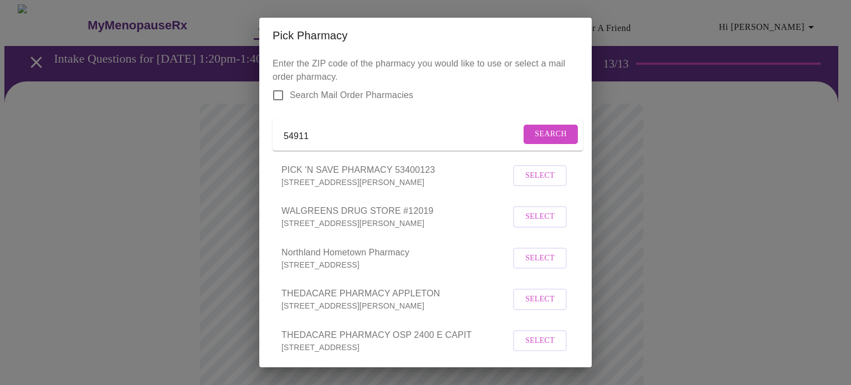
scroll to position [0, 0]
drag, startPoint x: 355, startPoint y: 137, endPoint x: 235, endPoint y: 139, distance: 119.7
click at [235, 139] on div "Pick Pharmacy Enter the ZIP code of the pharmacy you would like to use or selec…" at bounding box center [425, 192] width 851 height 385
click at [524, 131] on button "Search" at bounding box center [551, 134] width 54 height 19
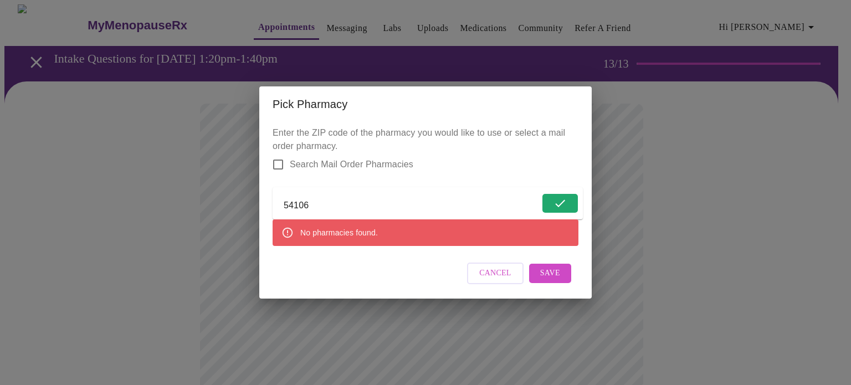
drag, startPoint x: 349, startPoint y: 196, endPoint x: 238, endPoint y: 195, distance: 110.8
click at [238, 195] on div "Pick Pharmacy Enter the ZIP code of the pharmacy you would like to use or selec…" at bounding box center [425, 192] width 851 height 385
click at [547, 199] on span "Search" at bounding box center [551, 204] width 32 height 14
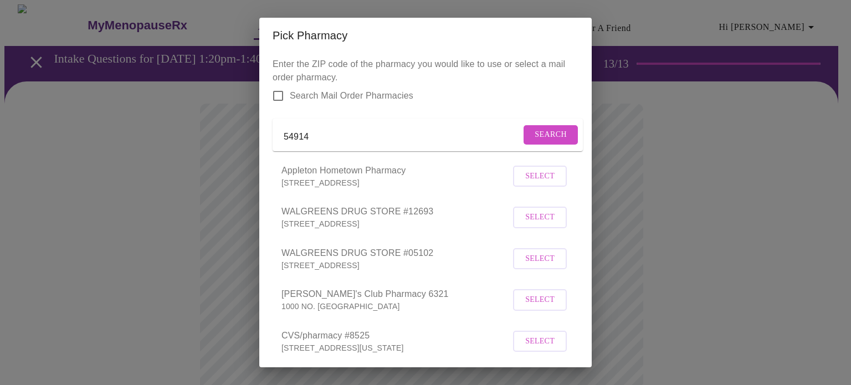
drag, startPoint x: 319, startPoint y: 141, endPoint x: 241, endPoint y: 135, distance: 78.4
click at [241, 135] on div "Pick Pharmacy Enter the ZIP code of the pharmacy you would like to use or selec…" at bounding box center [425, 192] width 851 height 385
click at [535, 136] on span "Search" at bounding box center [551, 135] width 32 height 14
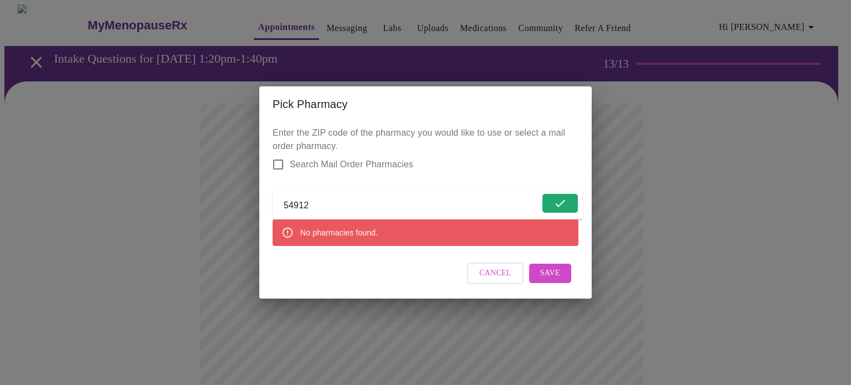
click at [383, 191] on form "54912" at bounding box center [428, 203] width 310 height 32
click at [381, 198] on input "54912" at bounding box center [412, 206] width 256 height 18
type input "54913"
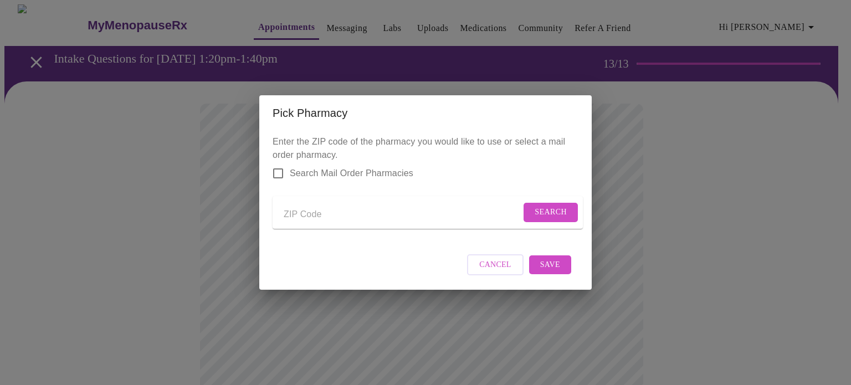
click at [401, 219] on input "Send a message to your care team" at bounding box center [402, 215] width 237 height 18
type input "54915"
click at [348, 167] on span "Search Mail Order Pharmacies" at bounding box center [352, 173] width 124 height 13
click at [290, 164] on input "Search Mail Order Pharmacies" at bounding box center [278, 173] width 23 height 23
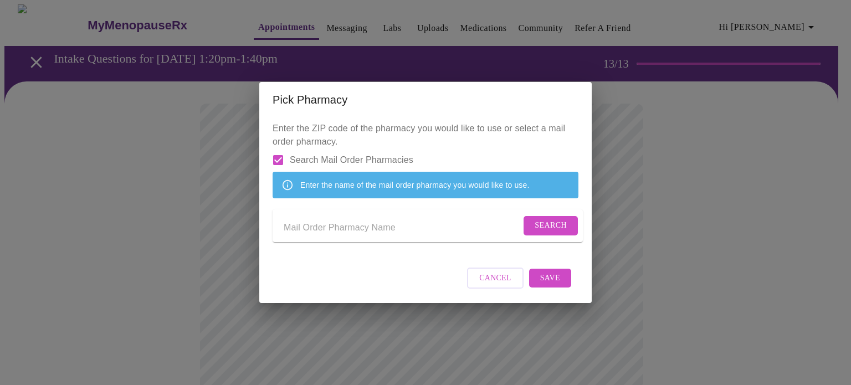
click at [359, 226] on input "Send a message to your care team" at bounding box center [402, 228] width 237 height 18
drag, startPoint x: 291, startPoint y: 141, endPoint x: 297, endPoint y: 141, distance: 6.1
click at [296, 153] on span "Search Mail Order Pharmacies" at bounding box center [352, 159] width 124 height 13
drag, startPoint x: 275, startPoint y: 148, endPoint x: 311, endPoint y: 181, distance: 49.0
click at [285, 151] on input "Search Mail Order Pharmacies" at bounding box center [278, 159] width 23 height 23
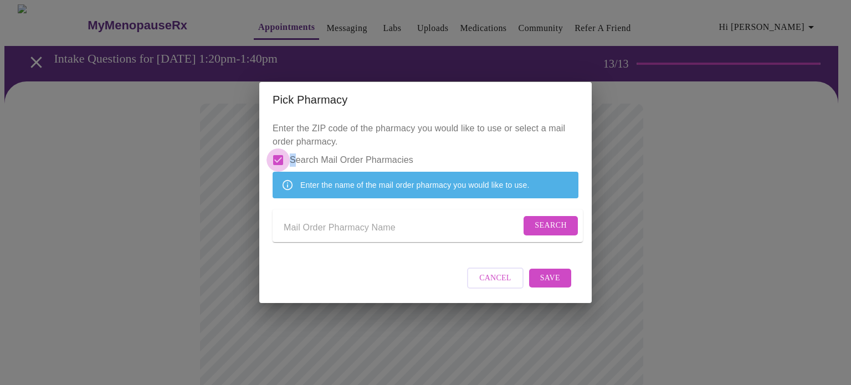
checkbox input "false"
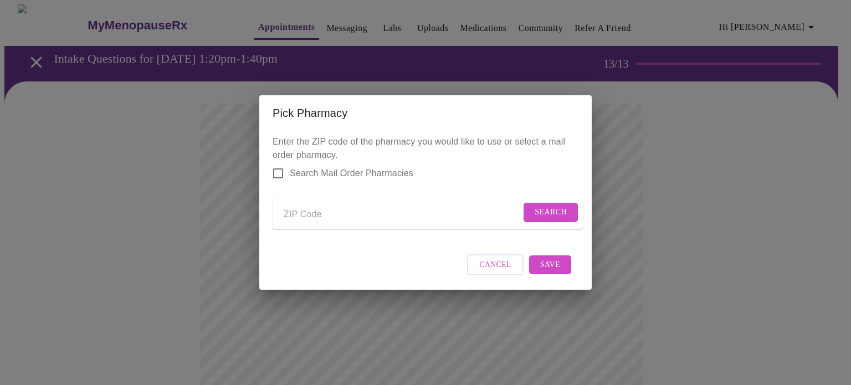
click at [343, 214] on input "Send a message to your care team" at bounding box center [402, 215] width 237 height 18
click at [482, 216] on input "Send a message to your care team" at bounding box center [402, 215] width 237 height 18
type input "54913"
click at [561, 212] on span "Search" at bounding box center [551, 213] width 32 height 14
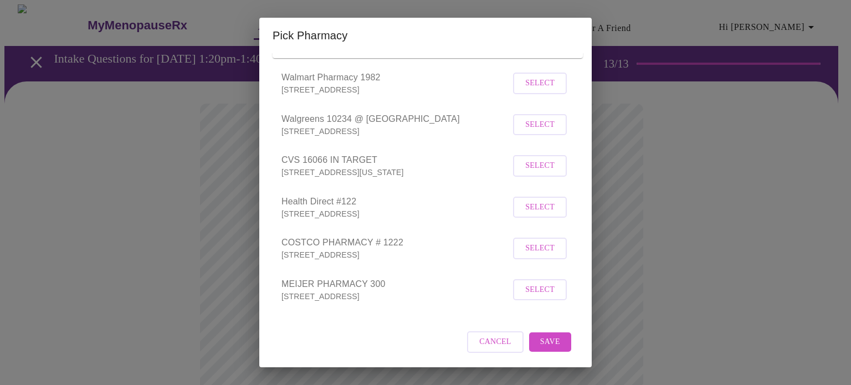
scroll to position [105, 0]
click at [525, 290] on span "Select" at bounding box center [539, 290] width 29 height 14
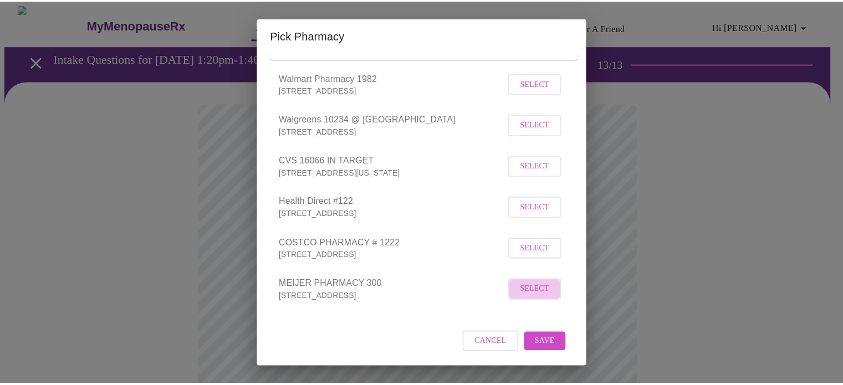
scroll to position [104, 0]
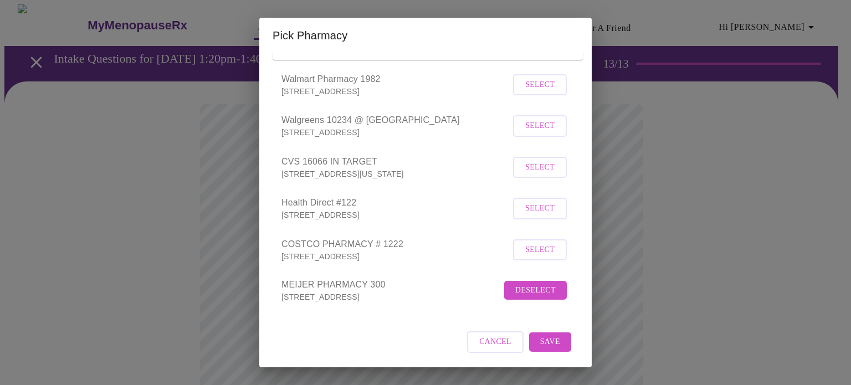
click at [540, 345] on span "Save" at bounding box center [550, 342] width 20 height 14
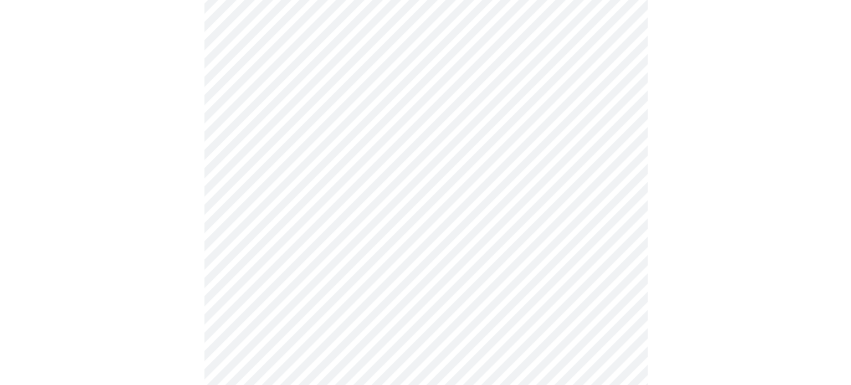
scroll to position [166, 0]
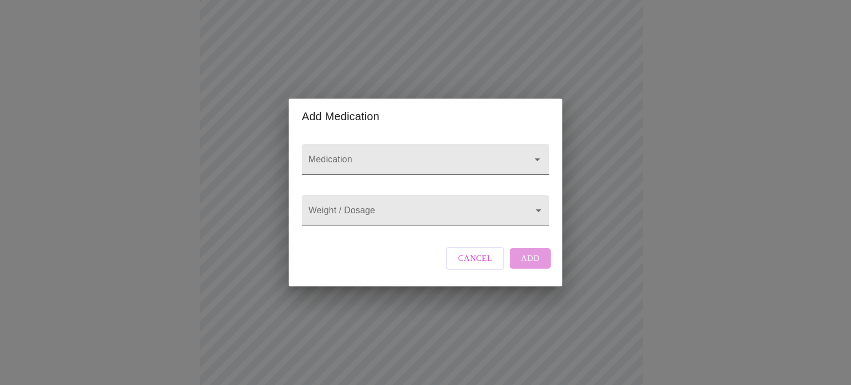
drag, startPoint x: 423, startPoint y: 254, endPoint x: 411, endPoint y: 139, distance: 115.4
click at [411, 144] on div at bounding box center [425, 159] width 247 height 31
click at [534, 153] on icon "Open" at bounding box center [537, 159] width 13 height 13
drag, startPoint x: 403, startPoint y: 153, endPoint x: 403, endPoint y: 162, distance: 8.3
click at [403, 156] on input "Medication" at bounding box center [409, 165] width 207 height 21
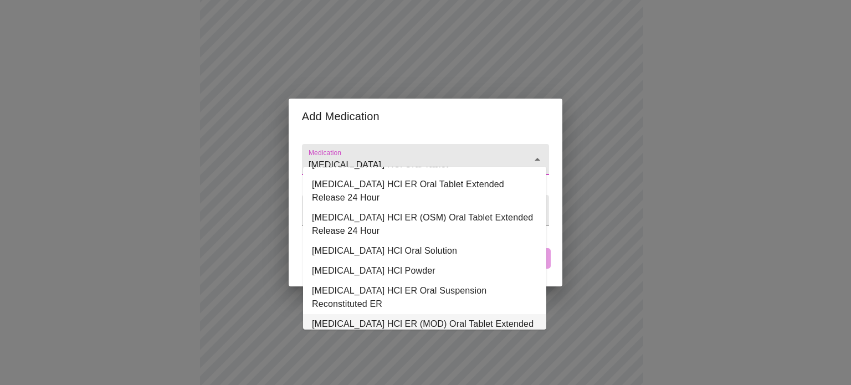
scroll to position [0, 0]
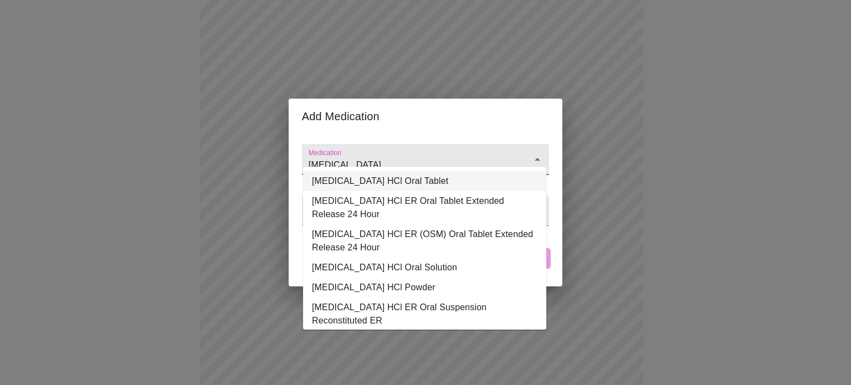
click at [434, 176] on li "[MEDICAL_DATA] HCl Oral Tablet" at bounding box center [424, 181] width 243 height 20
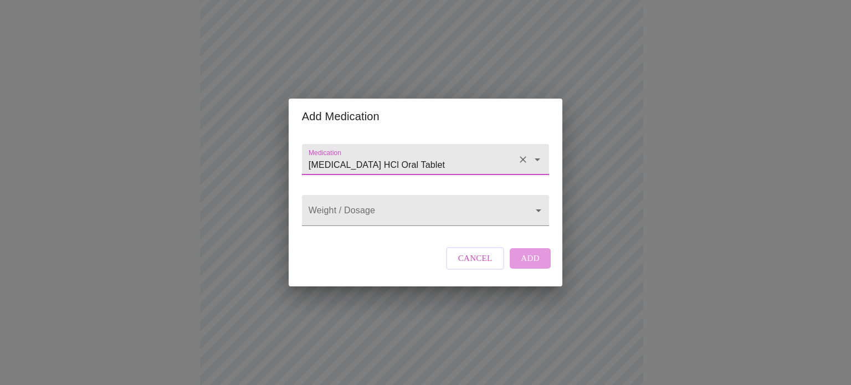
type input "[MEDICAL_DATA] HCl Oral Tablet"
click at [401, 210] on body "MyMenopauseRx Appointments Messaging Labs Uploads Medications Community Refer a…" at bounding box center [425, 254] width 842 height 832
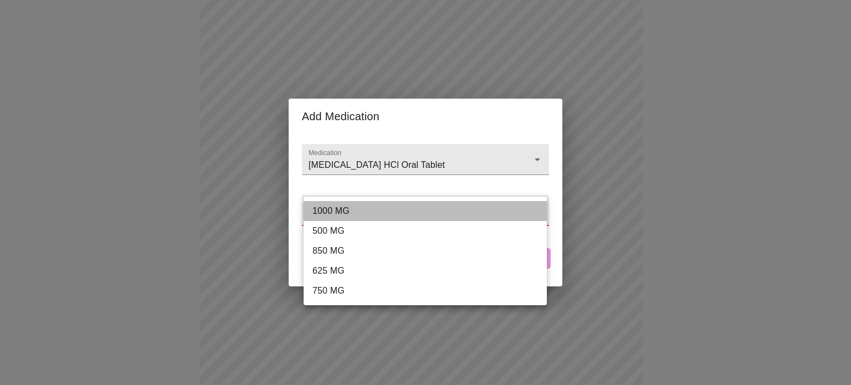
click at [399, 211] on li "1000 MG" at bounding box center [425, 211] width 243 height 20
type input "1000 MG"
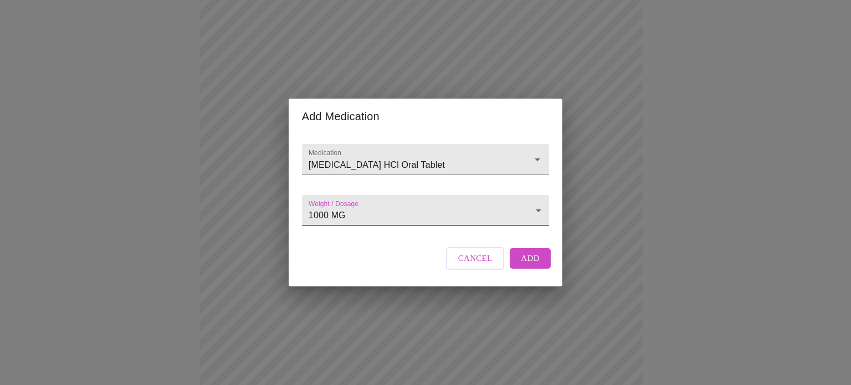
click at [492, 216] on body "MyMenopauseRx Appointments Messaging Labs Uploads Medications Community Refer a…" at bounding box center [425, 254] width 842 height 832
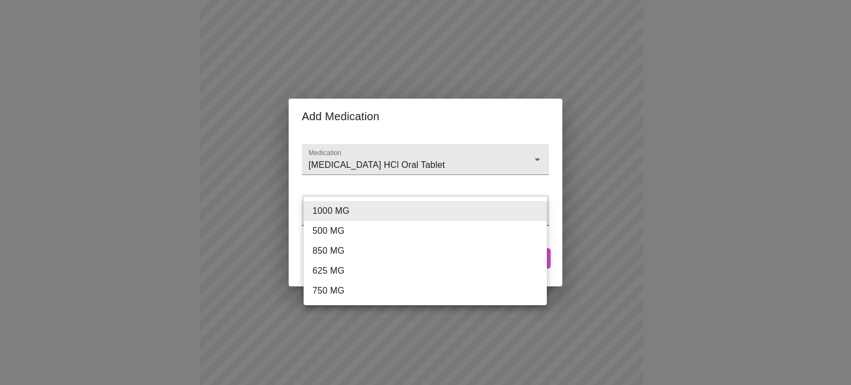
click at [475, 139] on div at bounding box center [425, 192] width 851 height 385
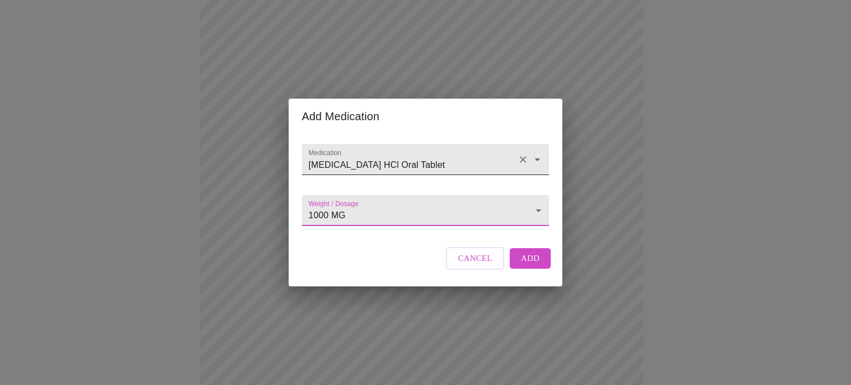
click at [472, 155] on input "[MEDICAL_DATA] HCl Oral Tablet" at bounding box center [409, 165] width 207 height 21
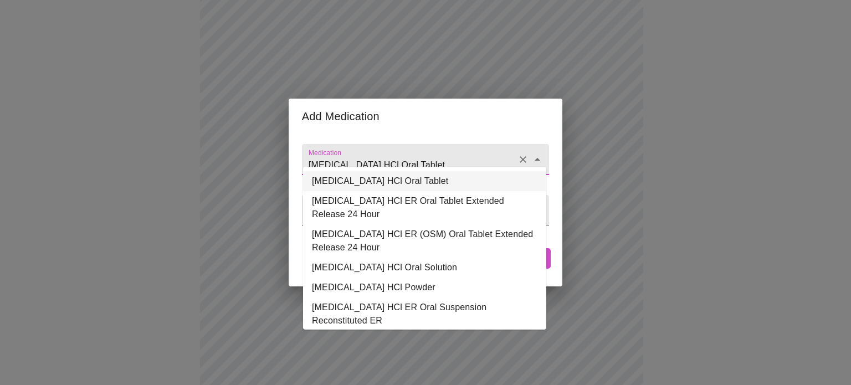
click at [437, 172] on li "[MEDICAL_DATA] HCl Oral Tablet" at bounding box center [424, 181] width 243 height 20
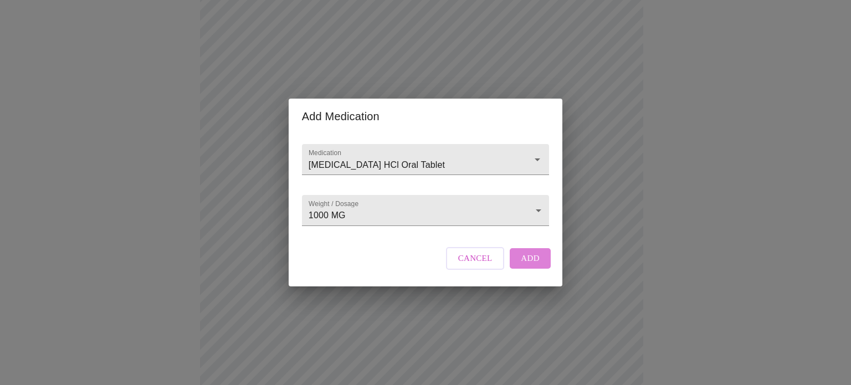
click at [521, 265] on span "Add" at bounding box center [530, 258] width 19 height 14
click at [367, 155] on input "Medication" at bounding box center [409, 165] width 207 height 21
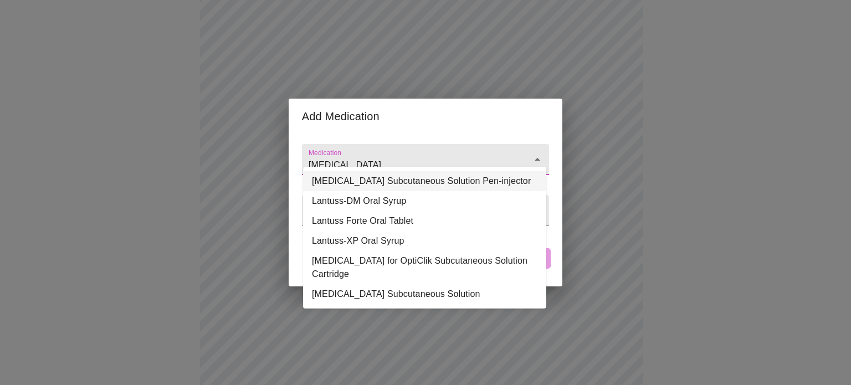
click at [426, 178] on li "[MEDICAL_DATA] Subcutaneous Solution Pen-injector" at bounding box center [424, 181] width 243 height 20
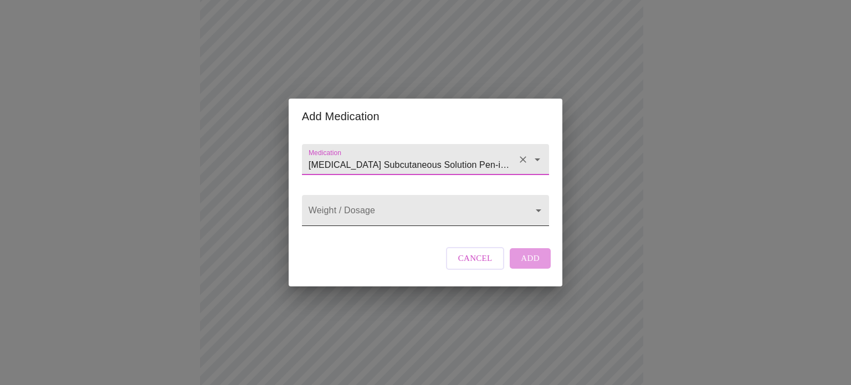
type input "[MEDICAL_DATA] Subcutaneous Solution Pen-injector"
click at [416, 221] on body "MyMenopauseRx Appointments Messaging Labs Uploads Medications Community Refer a…" at bounding box center [425, 266] width 842 height 856
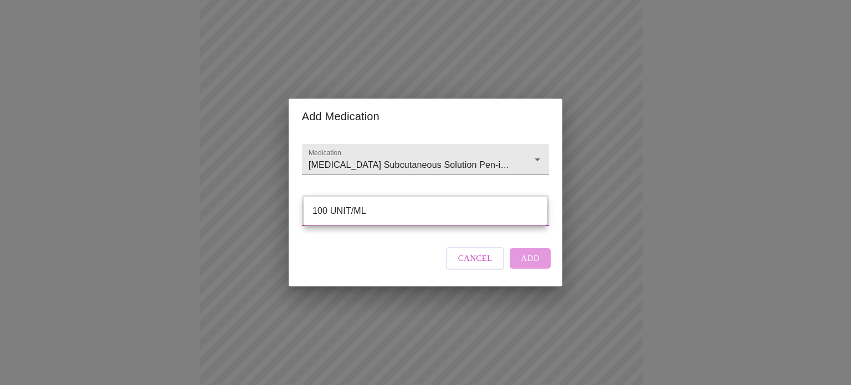
click at [414, 214] on li "100 UNIT/ML" at bounding box center [425, 211] width 243 height 20
type input "100 UNIT/ML"
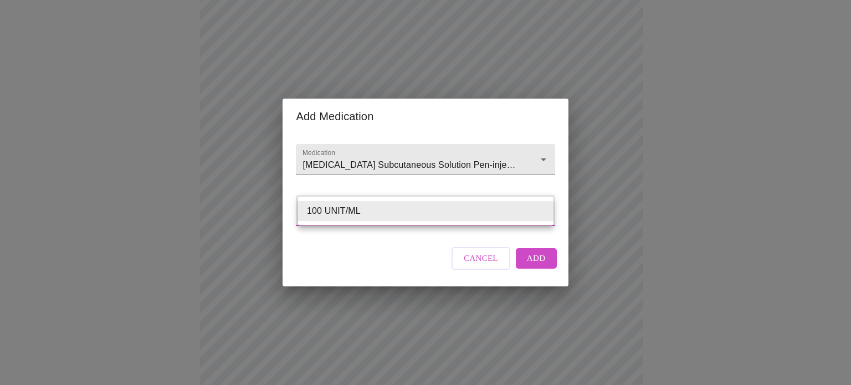
click at [550, 208] on body "MyMenopauseRx Appointments Messaging Labs Uploads Medications Community Refer a…" at bounding box center [425, 266] width 842 height 856
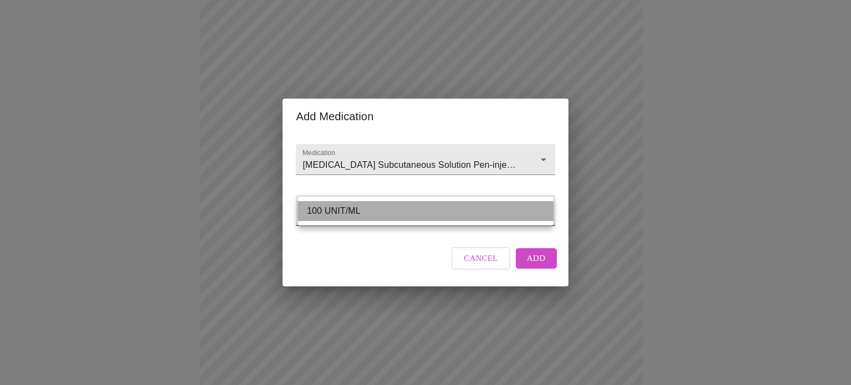
click at [541, 209] on li "100 UNIT/ML" at bounding box center [425, 211] width 255 height 20
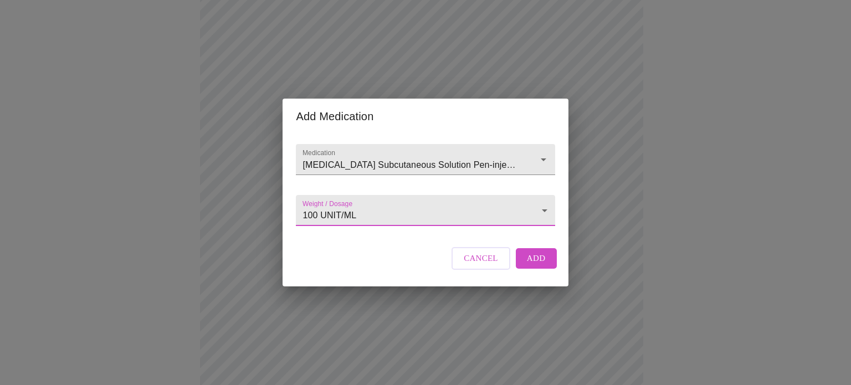
click at [540, 210] on body "MyMenopauseRx Appointments Messaging Labs Uploads Medications Community Refer a…" at bounding box center [425, 266] width 842 height 856
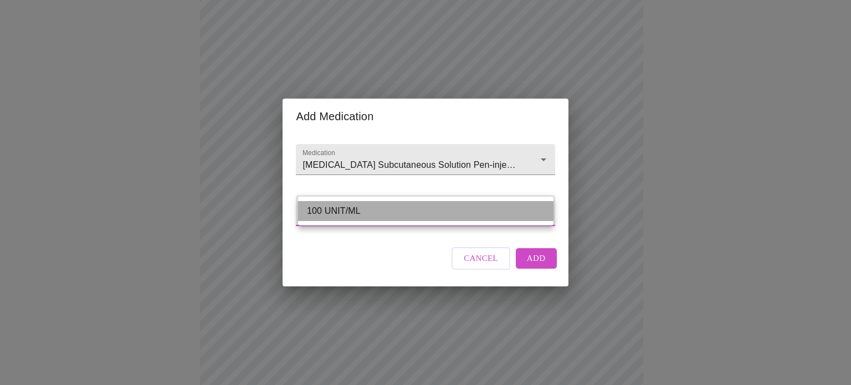
drag, startPoint x: 398, startPoint y: 213, endPoint x: 322, endPoint y: 216, distance: 75.9
click at [322, 216] on li "100 UNIT/ML" at bounding box center [425, 211] width 255 height 20
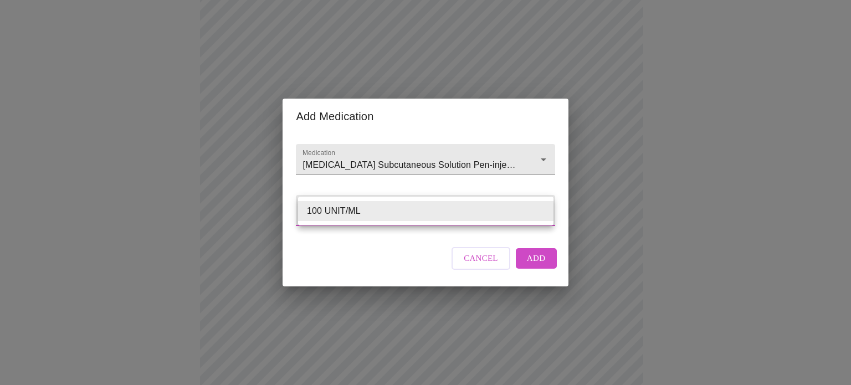
click at [367, 210] on body "MyMenopauseRx Appointments Messaging Labs Uploads Medications Community Refer a…" at bounding box center [425, 266] width 842 height 856
click at [470, 145] on div at bounding box center [425, 192] width 851 height 385
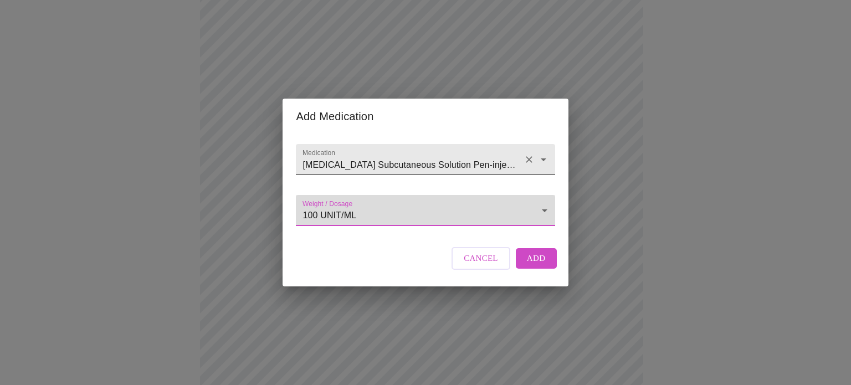
click at [540, 153] on icon "Open" at bounding box center [543, 159] width 13 height 13
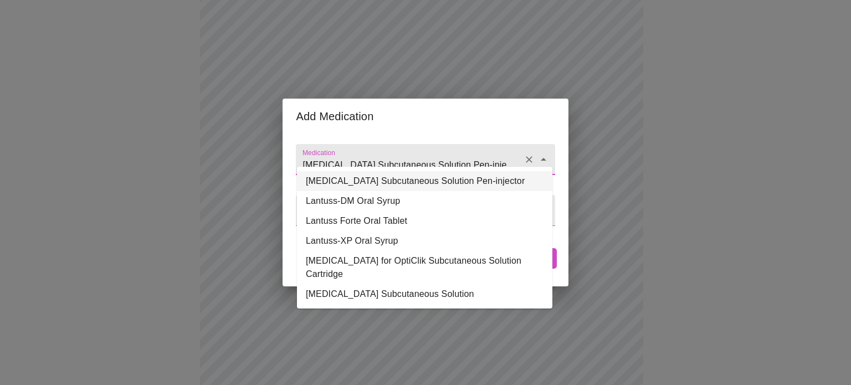
click at [388, 186] on li "[MEDICAL_DATA] Subcutaneous Solution Pen-injector" at bounding box center [424, 181] width 255 height 20
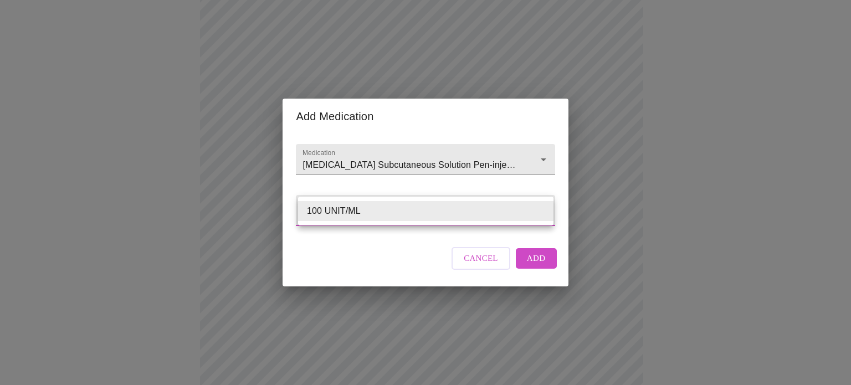
click at [367, 208] on body "MyMenopauseRx Appointments Messaging Labs Uploads Medications Community Refer a…" at bounding box center [425, 266] width 842 height 856
click at [524, 261] on div at bounding box center [425, 192] width 851 height 385
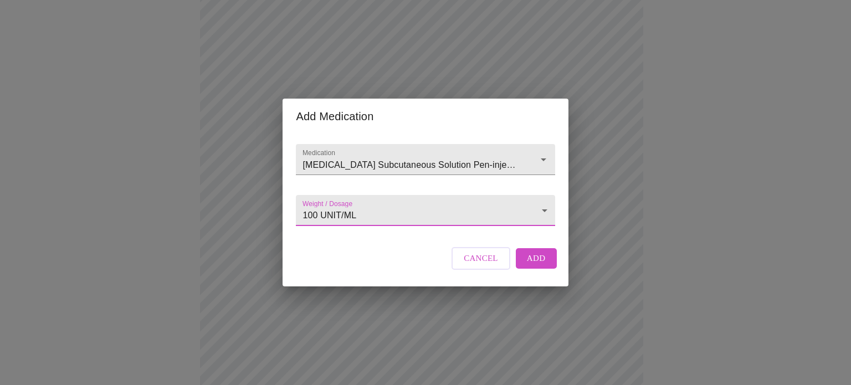
click at [536, 265] on span "Add" at bounding box center [536, 258] width 19 height 14
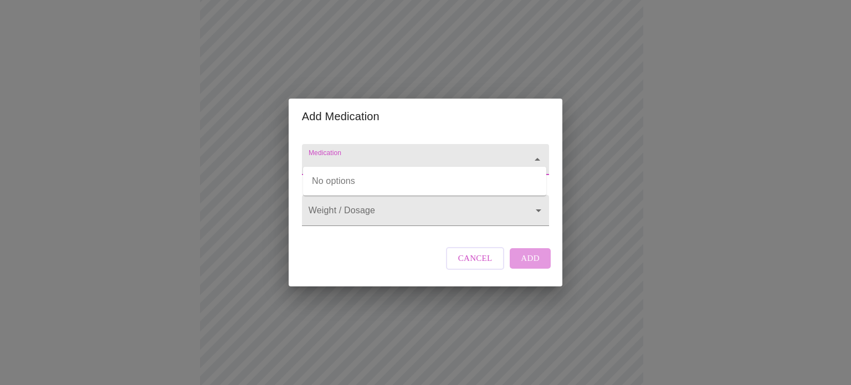
click at [364, 155] on input "Medication" at bounding box center [409, 165] width 207 height 21
type input "c"
click at [371, 193] on ul "[MEDICAL_DATA] Oral Tablet" at bounding box center [424, 181] width 243 height 29
click at [378, 182] on li "[MEDICAL_DATA] Oral Tablet" at bounding box center [424, 181] width 243 height 20
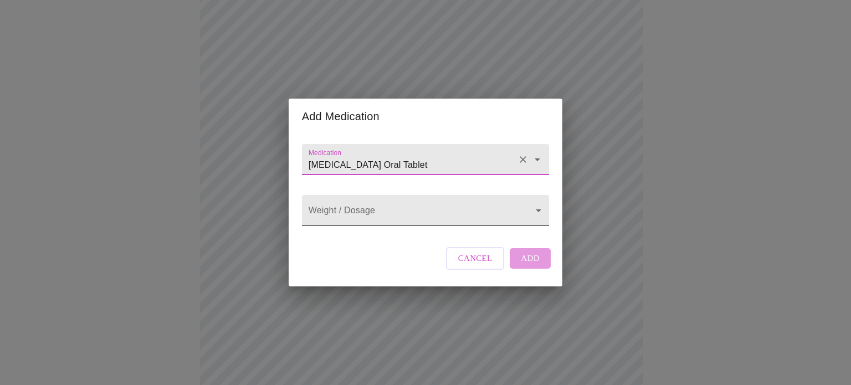
type input "[MEDICAL_DATA] Oral Tablet"
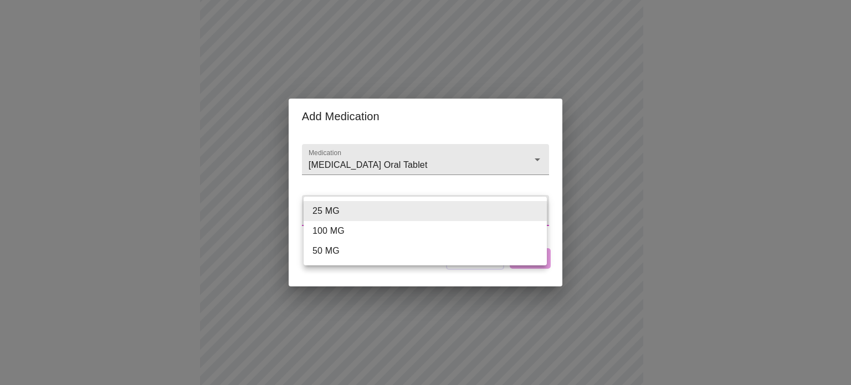
click at [377, 208] on body "MyMenopauseRx Appointments Messaging Labs Uploads Medications Community Refer a…" at bounding box center [425, 286] width 842 height 896
click at [352, 230] on li "100 MG" at bounding box center [425, 231] width 243 height 20
type input "100 MG"
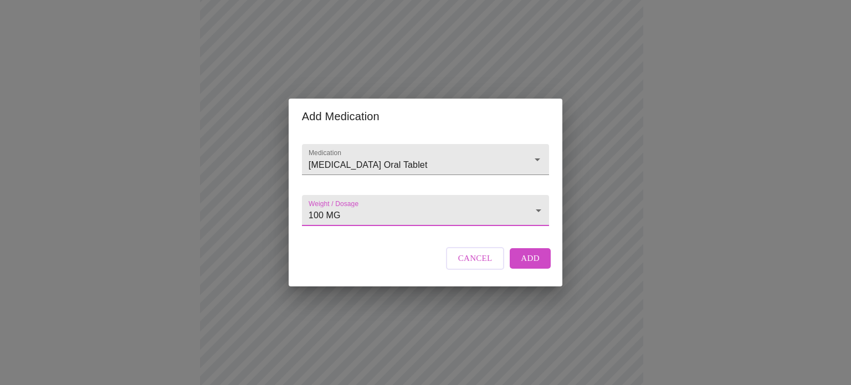
click at [525, 265] on span "Add" at bounding box center [530, 258] width 19 height 14
click at [357, 144] on div at bounding box center [425, 159] width 247 height 31
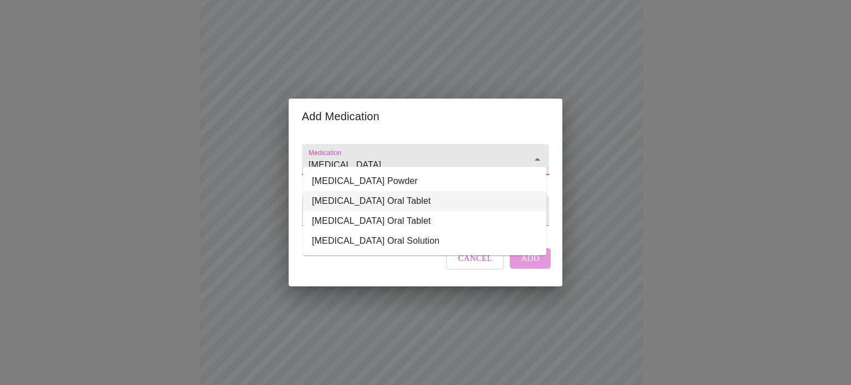
click at [370, 210] on li "[MEDICAL_DATA] Oral Tablet" at bounding box center [424, 201] width 243 height 20
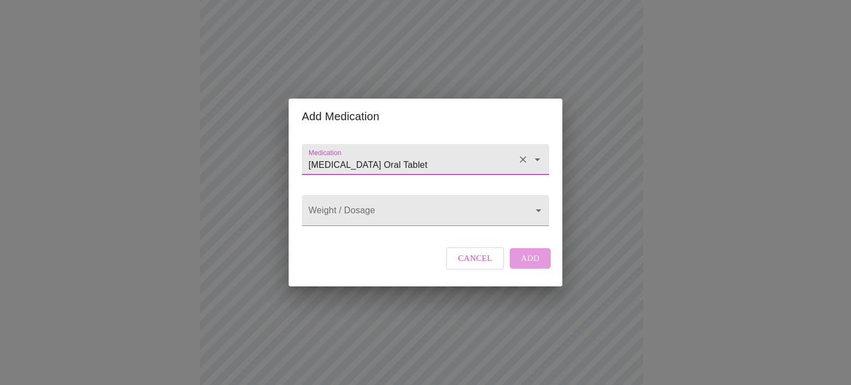
type input "[MEDICAL_DATA] Oral Tablet"
click at [359, 203] on body "MyMenopauseRx Appointments Messaging Labs Uploads Medications Community Refer a…" at bounding box center [425, 306] width 842 height 937
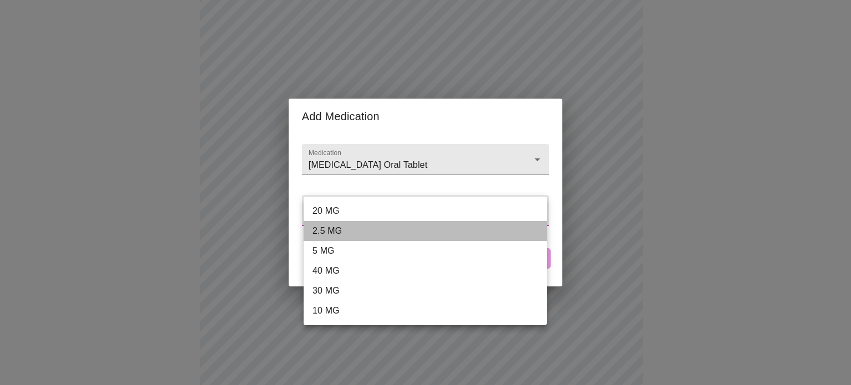
click at [357, 236] on li "2.5 MG" at bounding box center [425, 231] width 243 height 20
type input "2.5 MG"
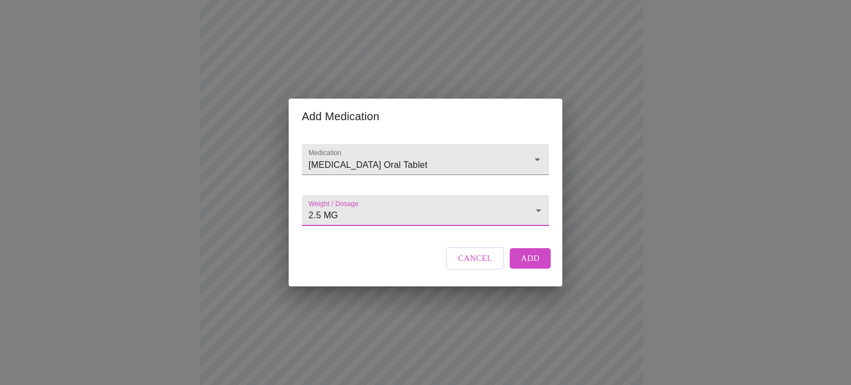
click at [530, 265] on span "Add" at bounding box center [530, 258] width 19 height 14
click at [456, 155] on input "Medication" at bounding box center [409, 165] width 207 height 21
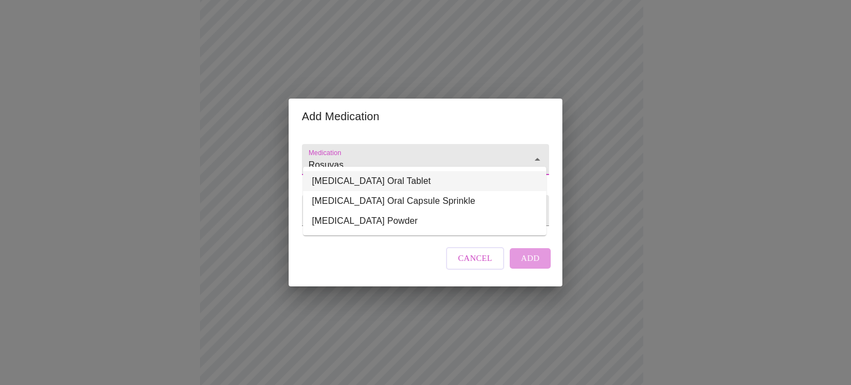
click at [444, 183] on li "[MEDICAL_DATA] Oral Tablet" at bounding box center [424, 181] width 243 height 20
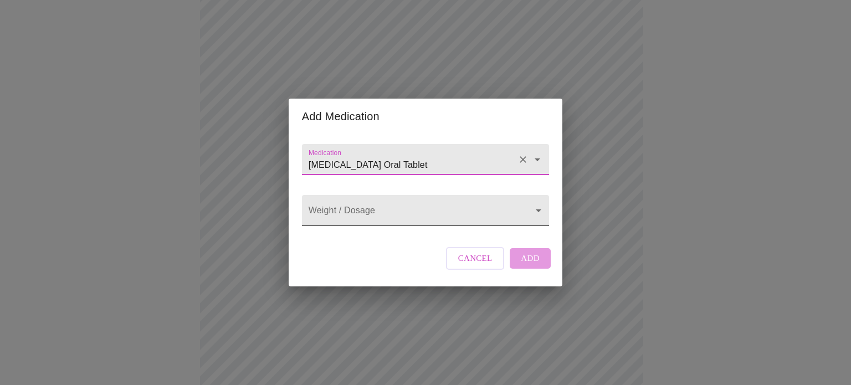
type input "[MEDICAL_DATA] Oral Tablet"
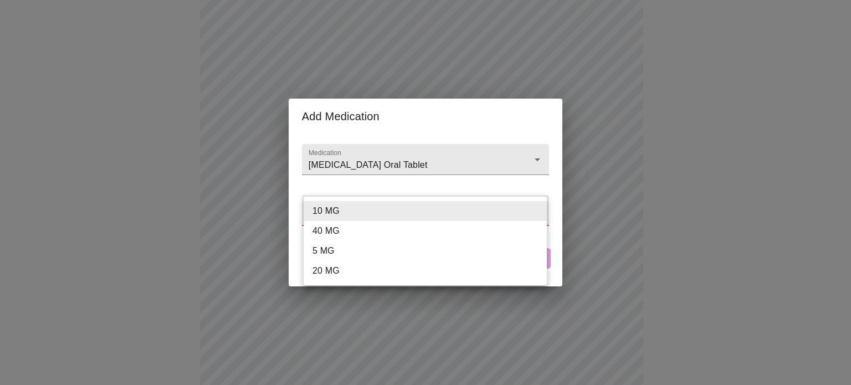
click at [432, 213] on body "MyMenopauseRx Appointments Messaging Labs Uploads Medications Community Refer a…" at bounding box center [425, 326] width 842 height 977
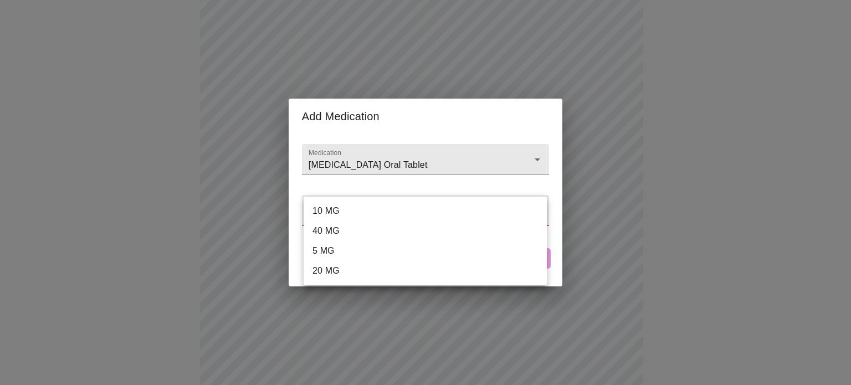
click at [342, 213] on li "10 MG" at bounding box center [425, 211] width 243 height 20
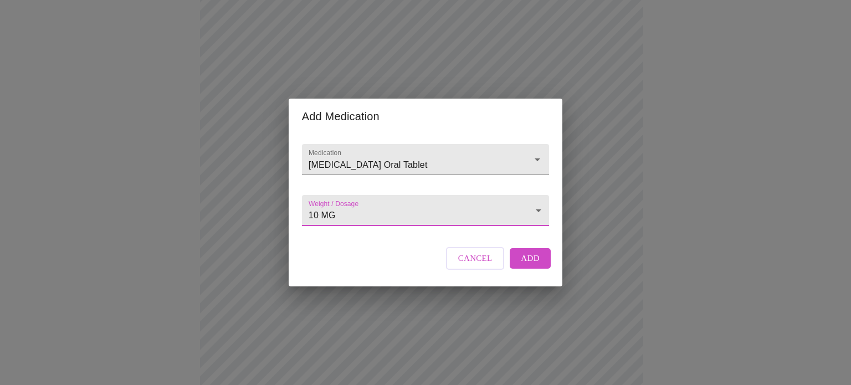
click at [340, 216] on body "MyMenopauseRx Appointments Messaging Labs Uploads Medications Community Refer a…" at bounding box center [425, 326] width 842 height 977
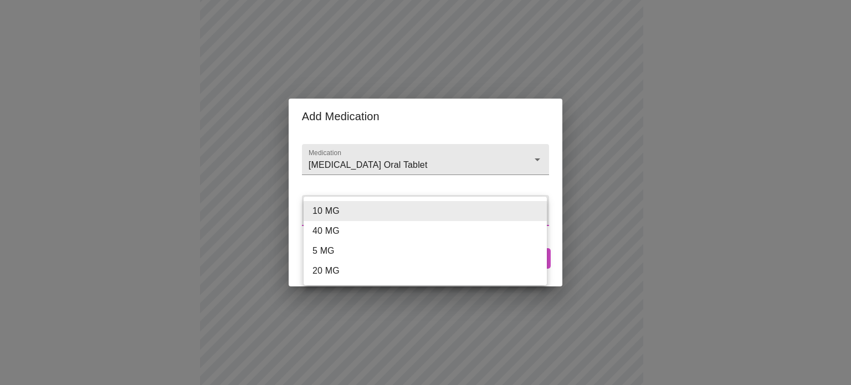
drag, startPoint x: 337, startPoint y: 250, endPoint x: 344, endPoint y: 250, distance: 7.2
click at [336, 250] on li "5 MG" at bounding box center [425, 251] width 243 height 20
type input "5 MG"
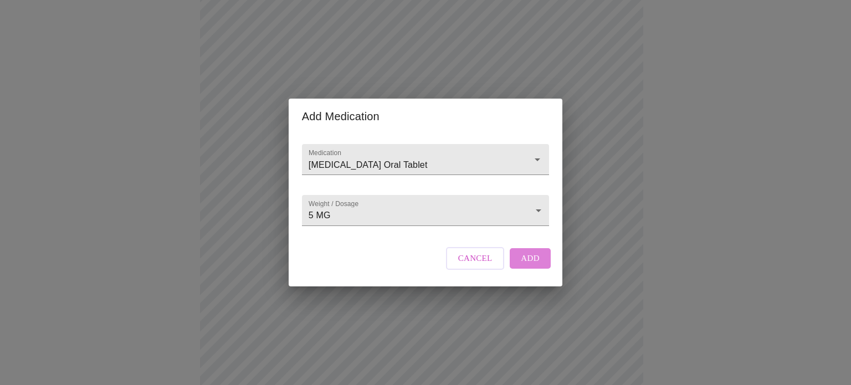
click at [532, 265] on span "Add" at bounding box center [530, 258] width 19 height 14
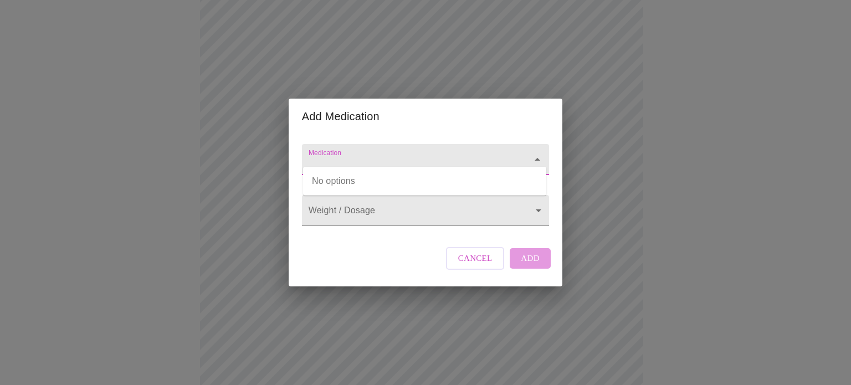
click at [397, 155] on input "Medication" at bounding box center [409, 165] width 207 height 21
click at [332, 159] on input "Medication" at bounding box center [409, 165] width 207 height 21
drag, startPoint x: 393, startPoint y: 178, endPoint x: 389, endPoint y: 184, distance: 7.5
click at [393, 178] on li "[MEDICAL_DATA] Oral Tablet" at bounding box center [424, 181] width 243 height 20
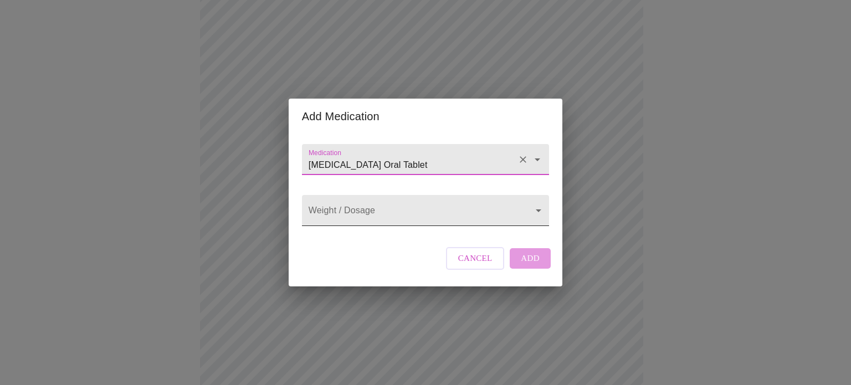
type input "[MEDICAL_DATA] Oral Tablet"
click at [377, 219] on body "MyMenopauseRx Appointments Messaging Labs Uploads Medications Community Refer a…" at bounding box center [425, 347] width 842 height 1018
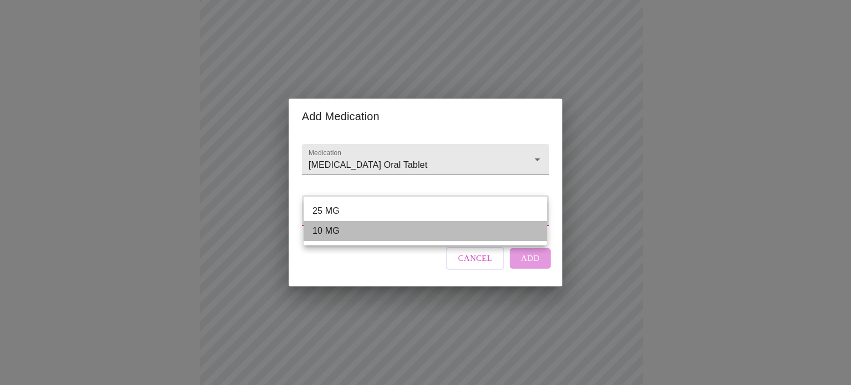
click at [356, 230] on li "10 MG" at bounding box center [425, 231] width 243 height 20
type input "10 MG"
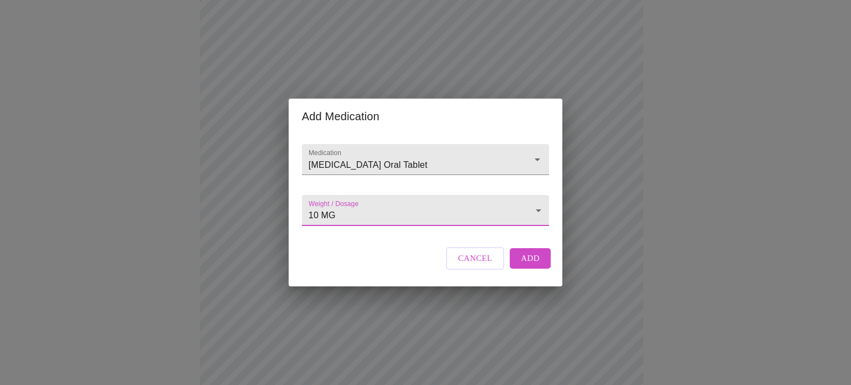
click at [536, 265] on span "Add" at bounding box center [530, 258] width 19 height 14
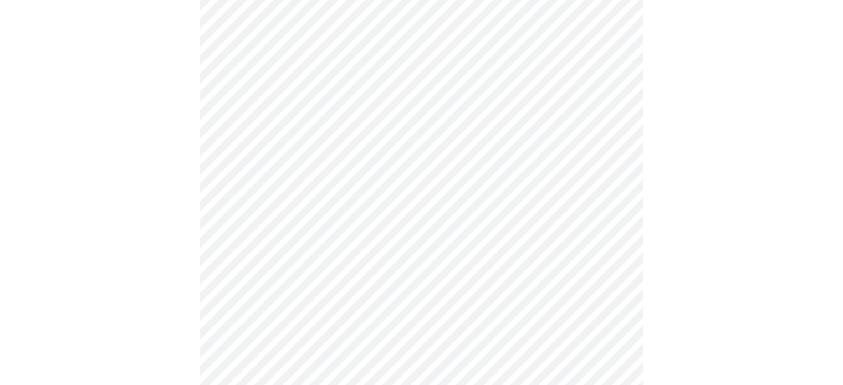
scroll to position [388, 0]
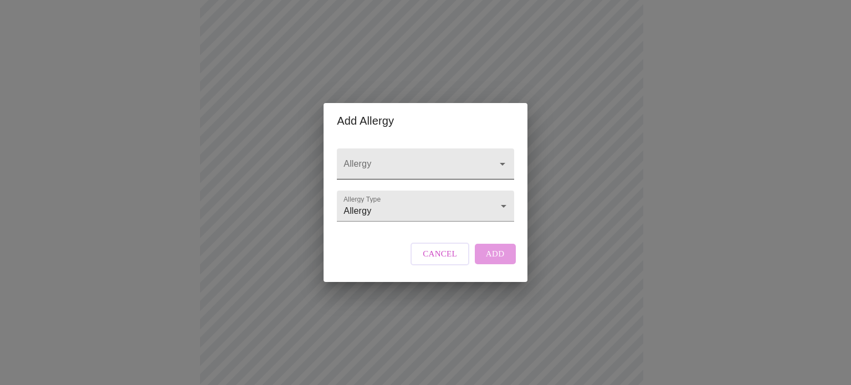
click at [419, 159] on input "Allergy" at bounding box center [409, 169] width 136 height 21
click at [411, 159] on input "Allergy" at bounding box center [409, 169] width 136 height 21
click at [503, 157] on icon "Open" at bounding box center [502, 163] width 13 height 13
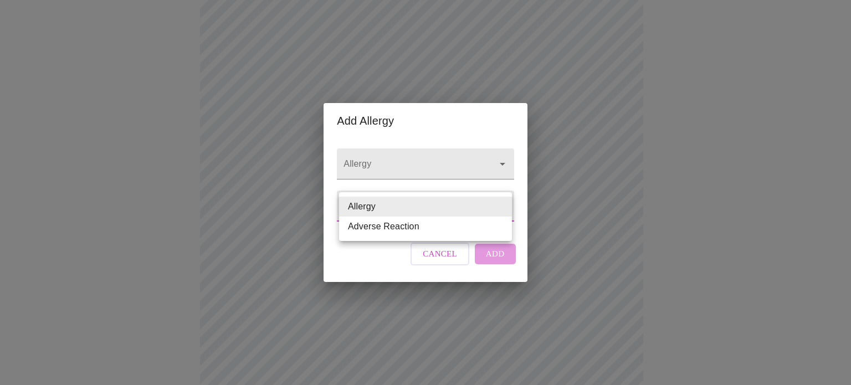
click at [381, 212] on body "MyMenopauseRx Appointments Messaging Labs Uploads Medications Community Refer a…" at bounding box center [425, 146] width 842 height 1058
click at [379, 228] on li "Adverse Reaction" at bounding box center [425, 227] width 173 height 20
type input "Adverse Reaction"
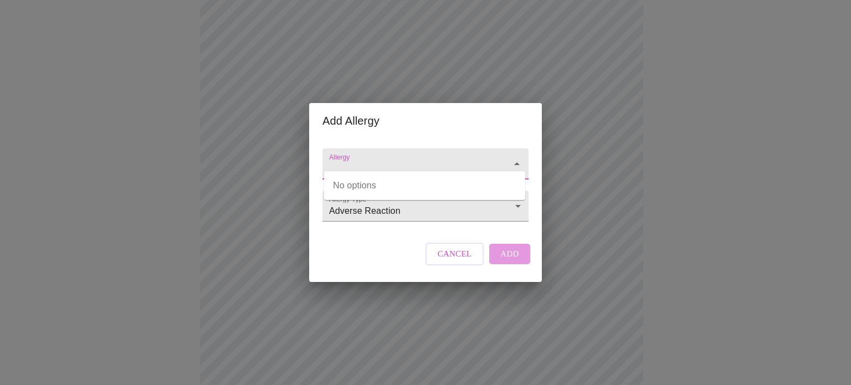
click at [385, 167] on input "Allergy" at bounding box center [410, 169] width 166 height 21
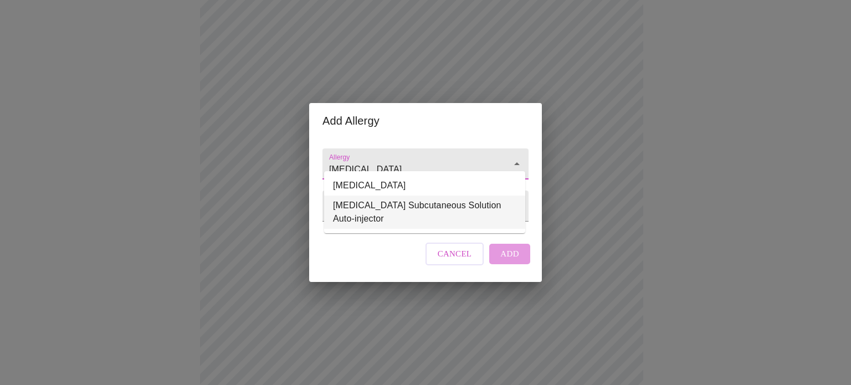
type input "[MEDICAL_DATA]"
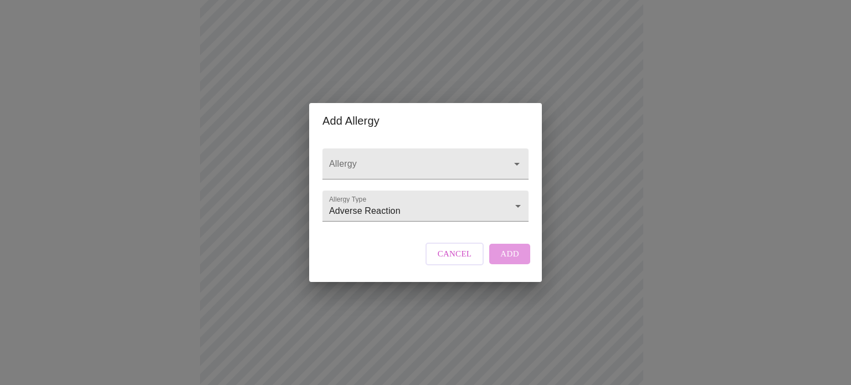
click at [459, 226] on div "Allergy Allergy Type Adverse Reaction Adverse Reaction" at bounding box center [425, 183] width 215 height 88
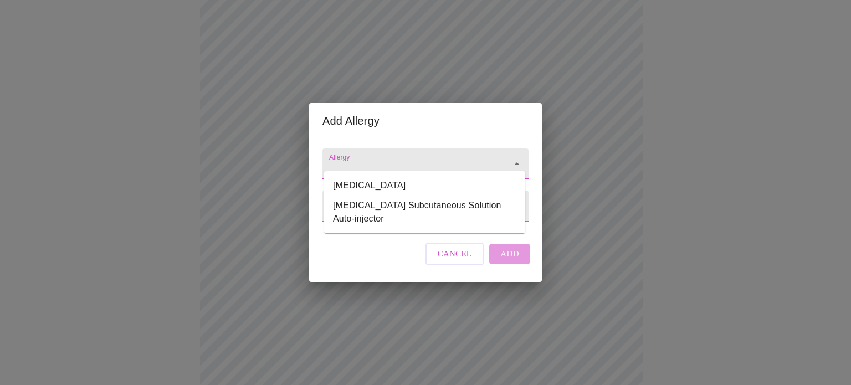
click at [422, 160] on input "Allergy" at bounding box center [410, 169] width 166 height 21
click at [344, 189] on li "[MEDICAL_DATA]" at bounding box center [424, 186] width 201 height 20
click at [371, 159] on input "[MEDICAL_DATA]" at bounding box center [410, 169] width 166 height 21
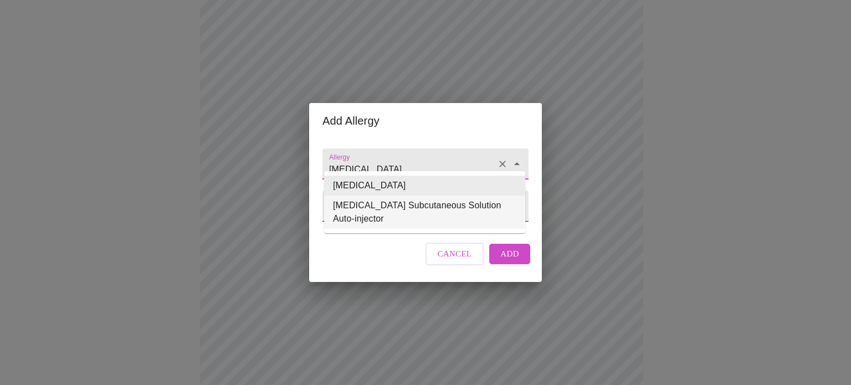
click at [360, 209] on li "[MEDICAL_DATA] Subcutaneous Solution Auto-injector" at bounding box center [424, 212] width 201 height 33
type input "[MEDICAL_DATA] Subcutaneous Solution Auto-injector"
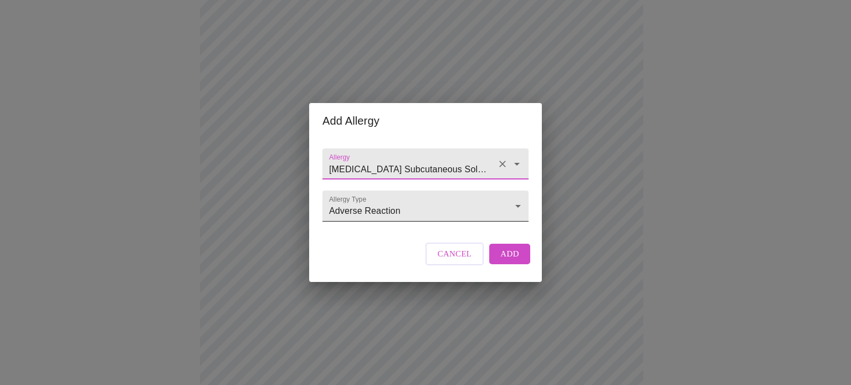
click at [474, 207] on body "MyMenopauseRx Appointments Messaging Labs Uploads Medications Community Refer a…" at bounding box center [425, 146] width 842 height 1058
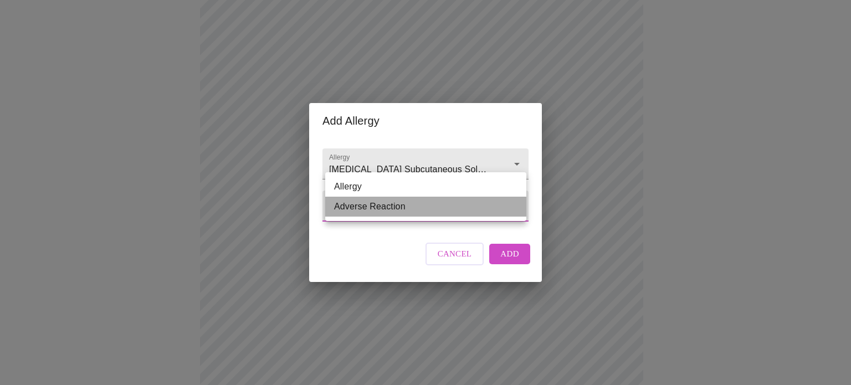
click at [472, 207] on li "Adverse Reaction" at bounding box center [425, 207] width 201 height 20
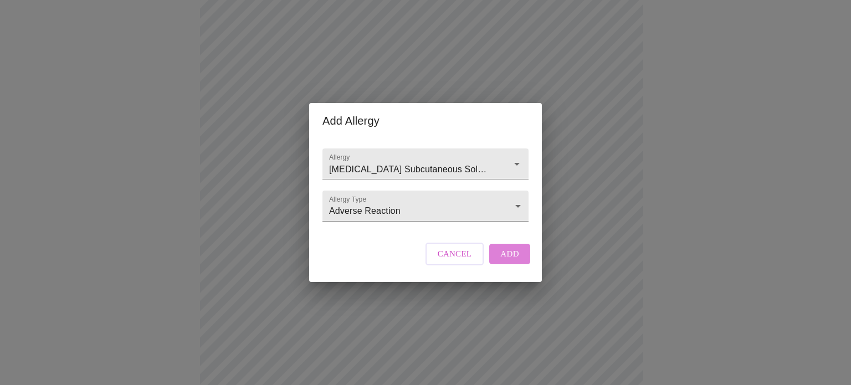
click at [511, 261] on span "Add" at bounding box center [509, 254] width 19 height 14
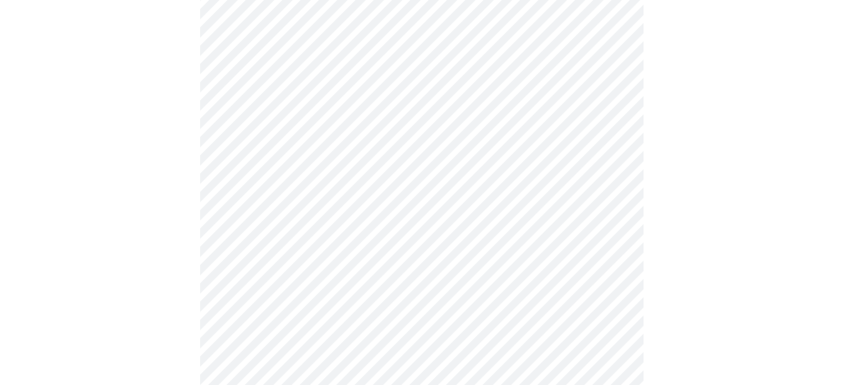
scroll to position [554, 0]
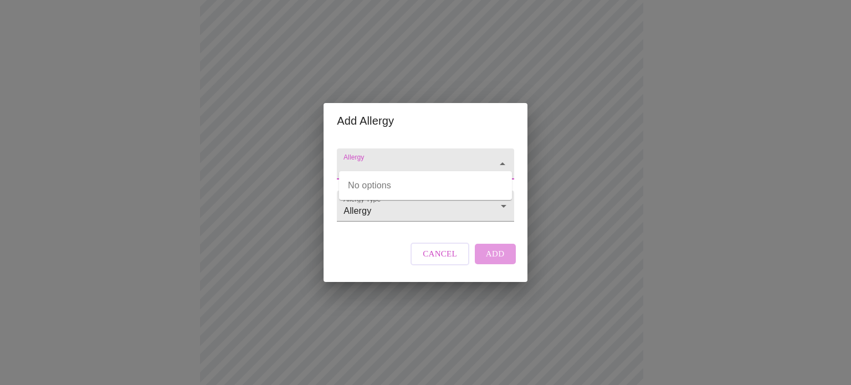
click at [375, 159] on input "Allergy" at bounding box center [409, 169] width 136 height 21
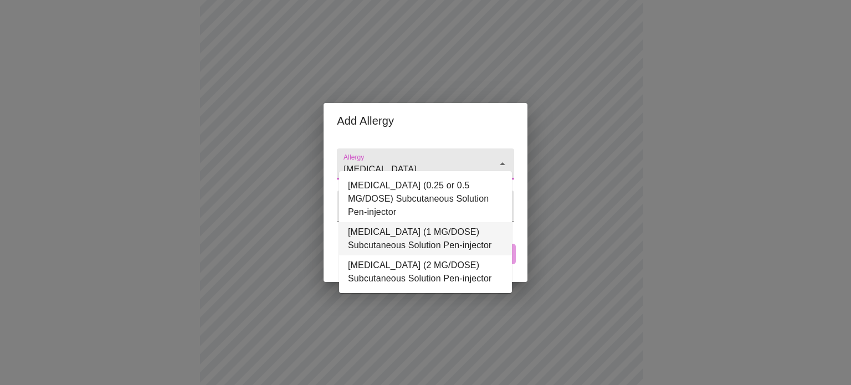
click at [421, 222] on li "[MEDICAL_DATA] (1 MG/DOSE) Subcutaneous Solution Pen-injector" at bounding box center [425, 238] width 173 height 33
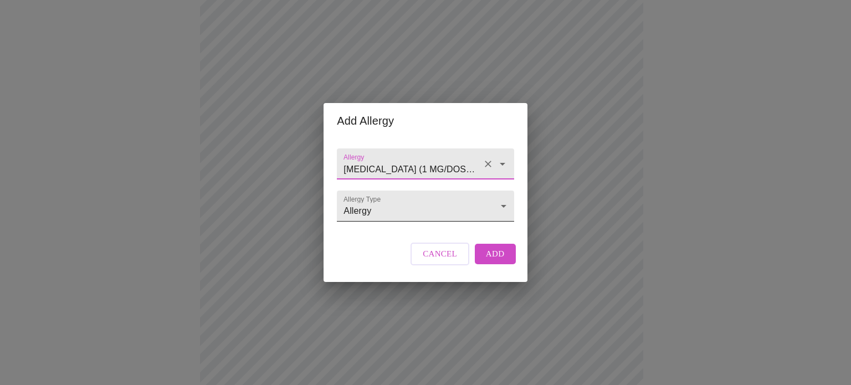
type input "[MEDICAL_DATA] (1 MG/DOSE) Subcutaneous Solution Pen-injector"
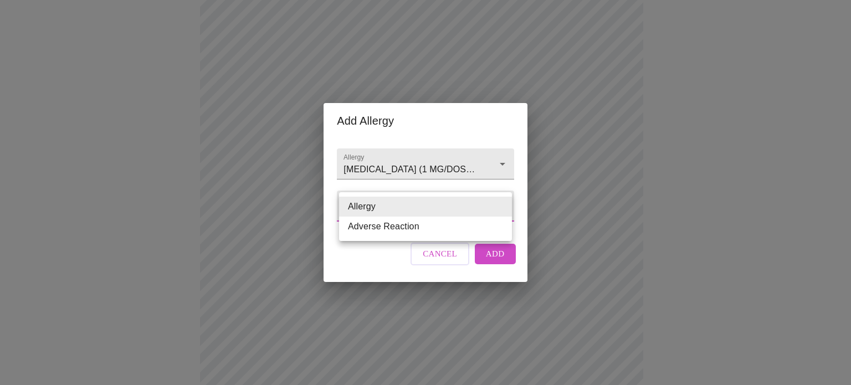
click at [397, 224] on li "Adverse Reaction" at bounding box center [425, 227] width 173 height 20
type input "Adverse Reaction"
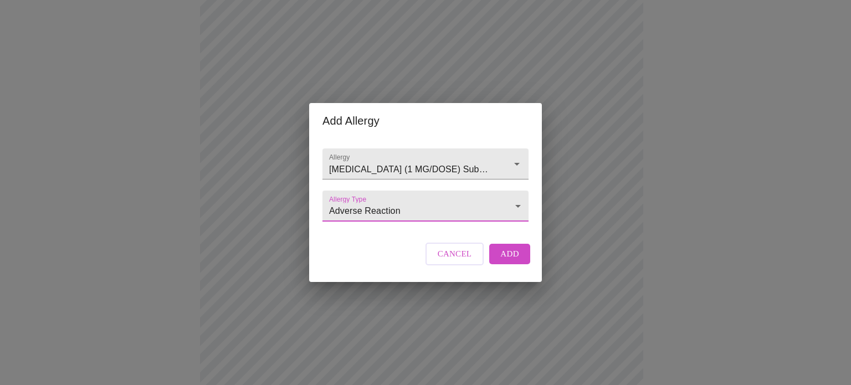
click at [494, 262] on button "Add" at bounding box center [509, 254] width 41 height 20
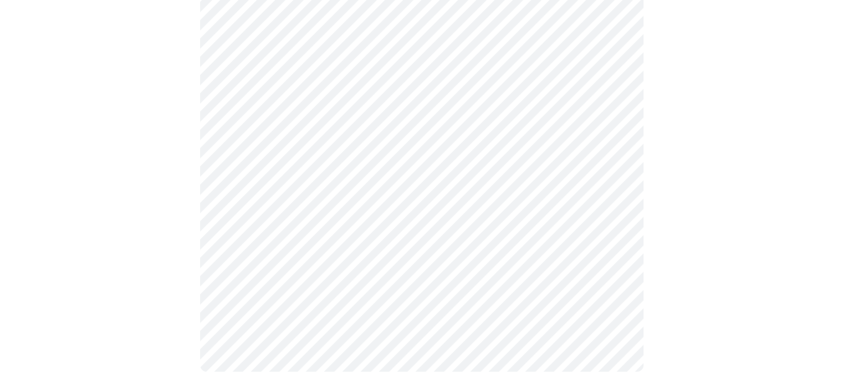
scroll to position [691, 0]
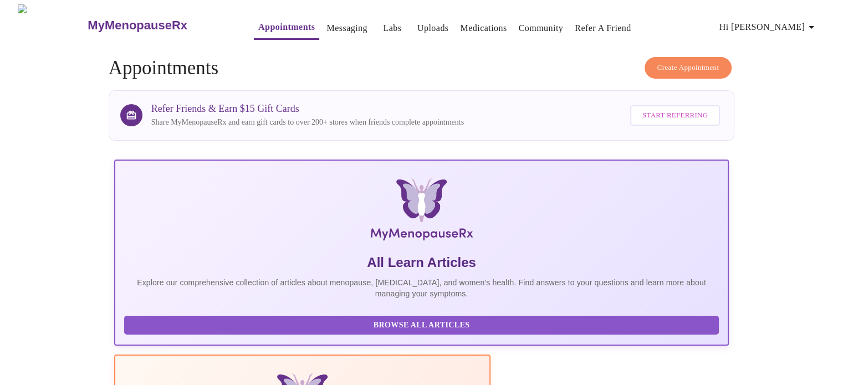
drag, startPoint x: 516, startPoint y: 270, endPoint x: 518, endPoint y: 227, distance: 42.7
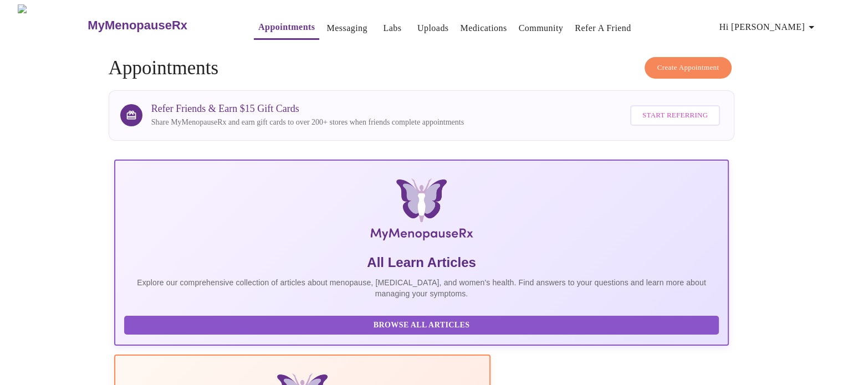
click at [707, 112] on span "Start Referring" at bounding box center [674, 115] width 65 height 13
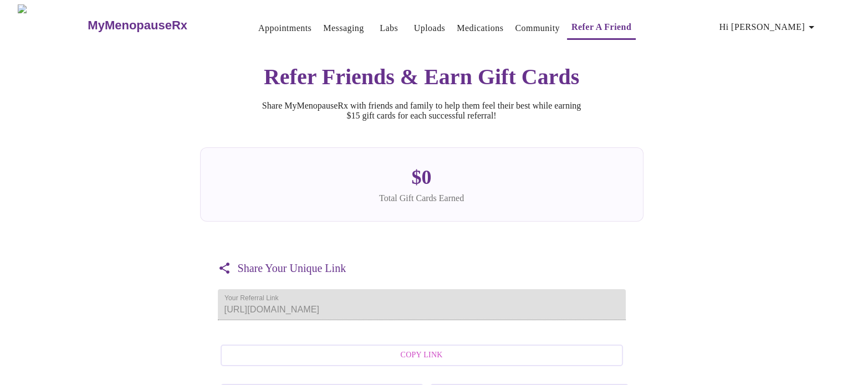
click at [258, 21] on link "Appointments" at bounding box center [284, 29] width 53 height 16
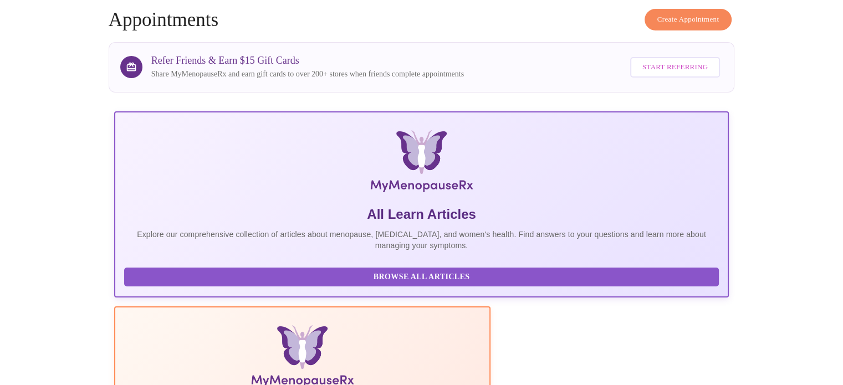
scroll to position [111, 0]
